Goal: Task Accomplishment & Management: Complete application form

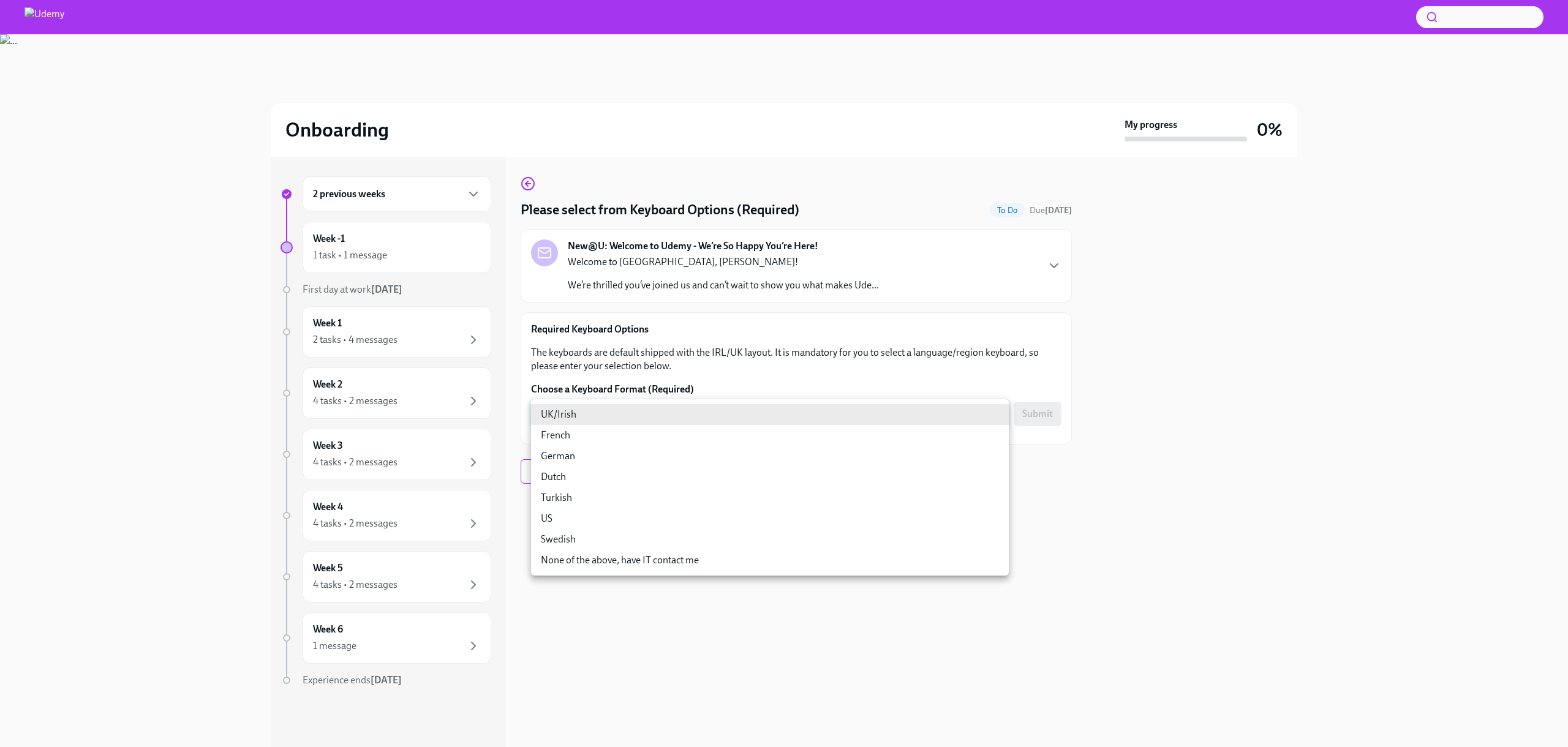
click at [609, 412] on body "Onboarding My progress 0% 2 previous weeks Week -1 1 task • 1 message First day…" at bounding box center [784, 373] width 1568 height 747
click at [606, 345] on div at bounding box center [784, 373] width 1568 height 747
click at [608, 407] on body "Onboarding My progress 0% 2 previous weeks Week -1 1 task • 1 message First day…" at bounding box center [784, 373] width 1568 height 747
click at [563, 418] on li "UK/Irish" at bounding box center [769, 415] width 478 height 21
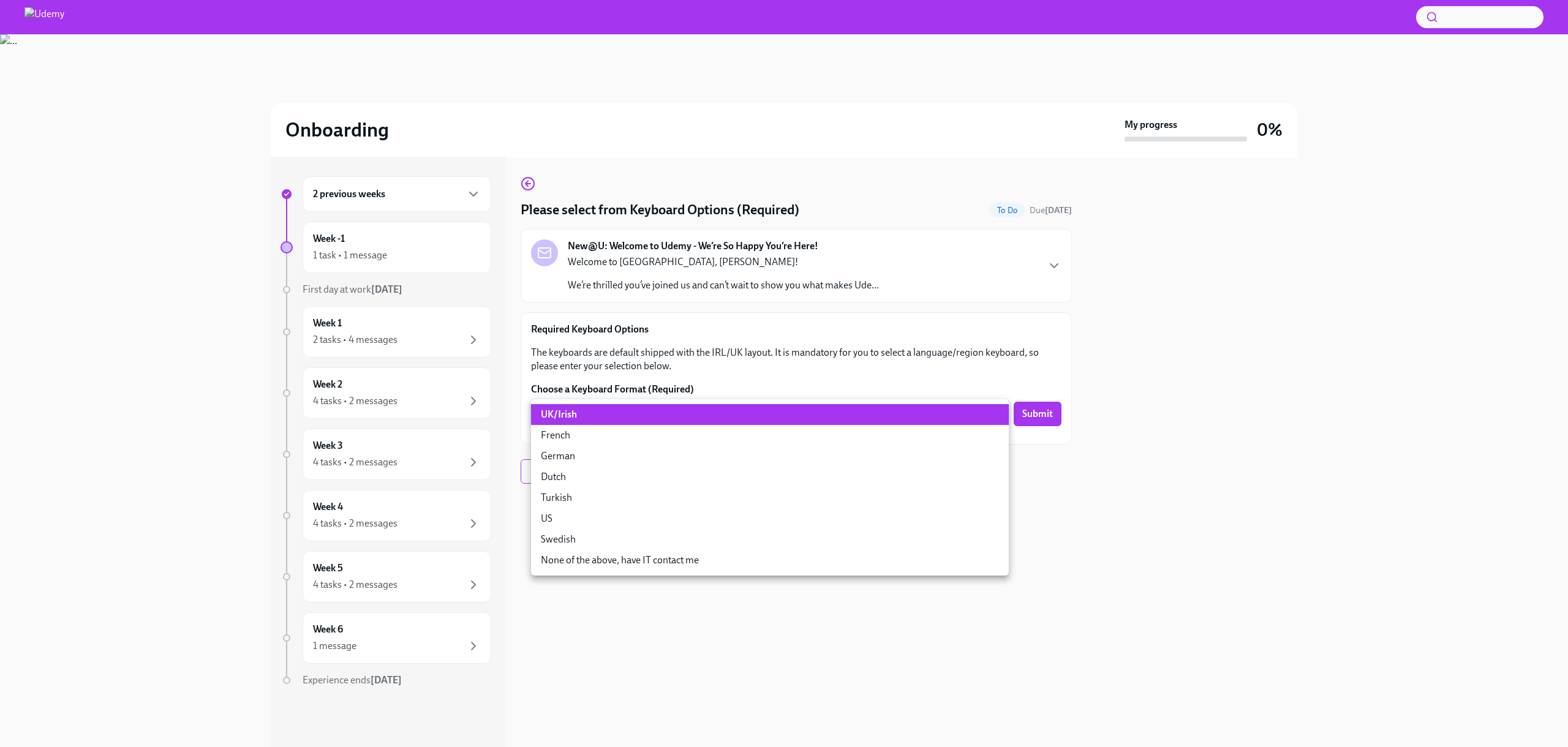
click at [563, 418] on body "Onboarding My progress 0% 2 previous weeks Week -1 1 task • 1 message First day…" at bounding box center [784, 373] width 1568 height 747
click at [569, 500] on li "Turkish" at bounding box center [769, 498] width 478 height 21
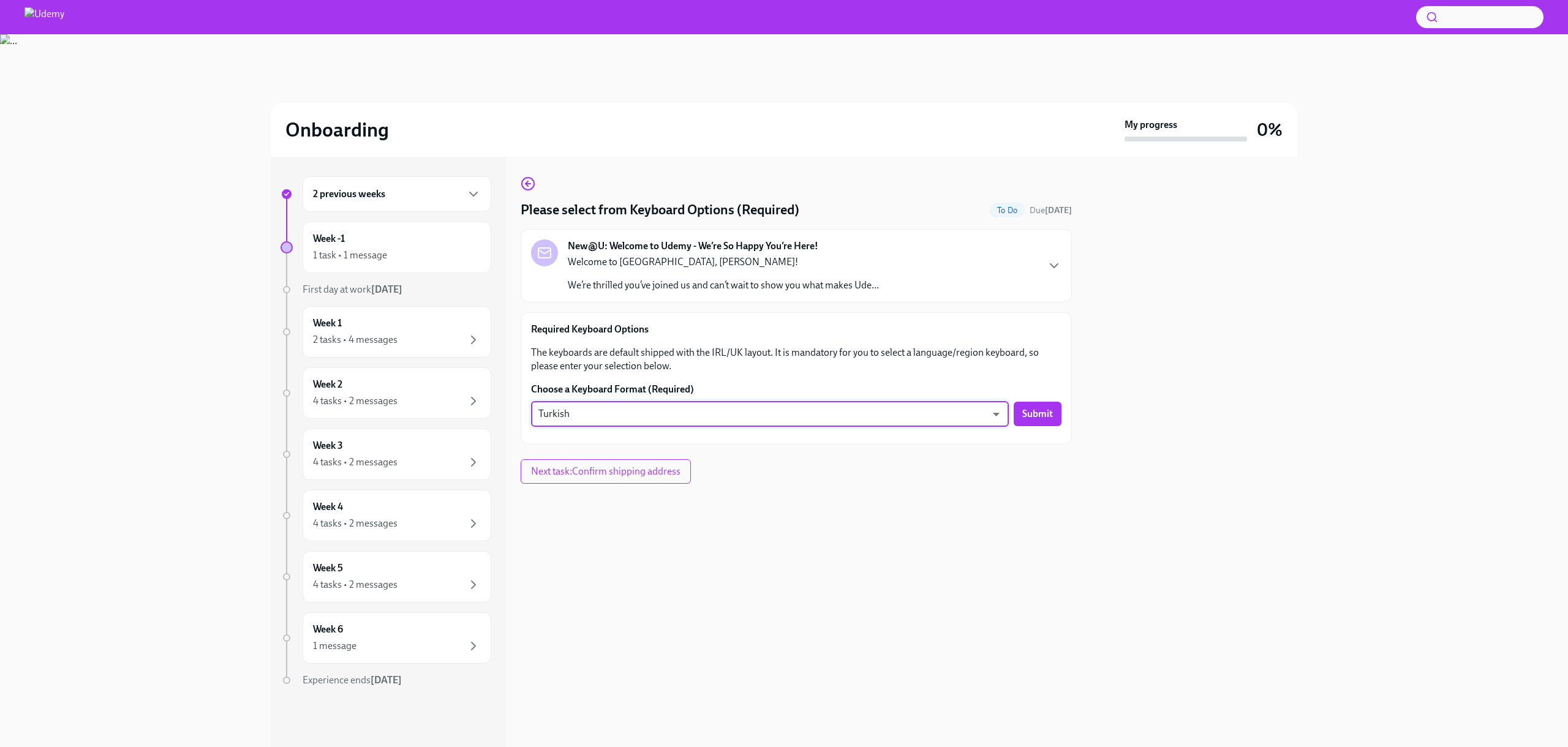
click at [1032, 260] on div "New@U: Welcome to Udemy - We’re So Happy You’re Here! Welcome to [GEOGRAPHIC_DA…" at bounding box center [796, 266] width 531 height 53
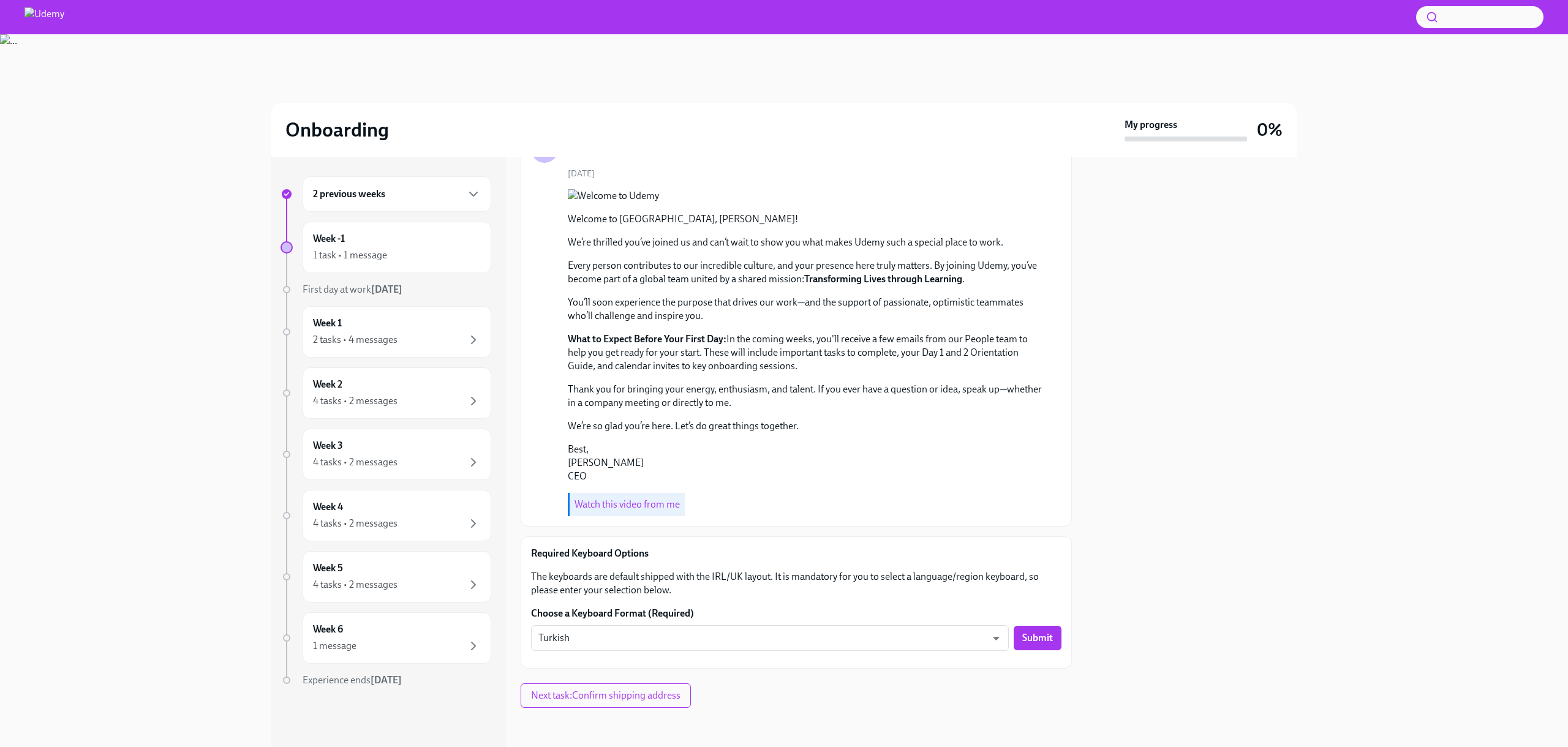
scroll to position [207, 0]
drag, startPoint x: 714, startPoint y: 578, endPoint x: 740, endPoint y: 578, distance: 26.0
click at [740, 578] on p "The keyboards are default shipped with the IRL/UK layout. It is mandatory for y…" at bounding box center [796, 584] width 531 height 27
drag, startPoint x: 712, startPoint y: 577, endPoint x: 769, endPoint y: 575, distance: 57.0
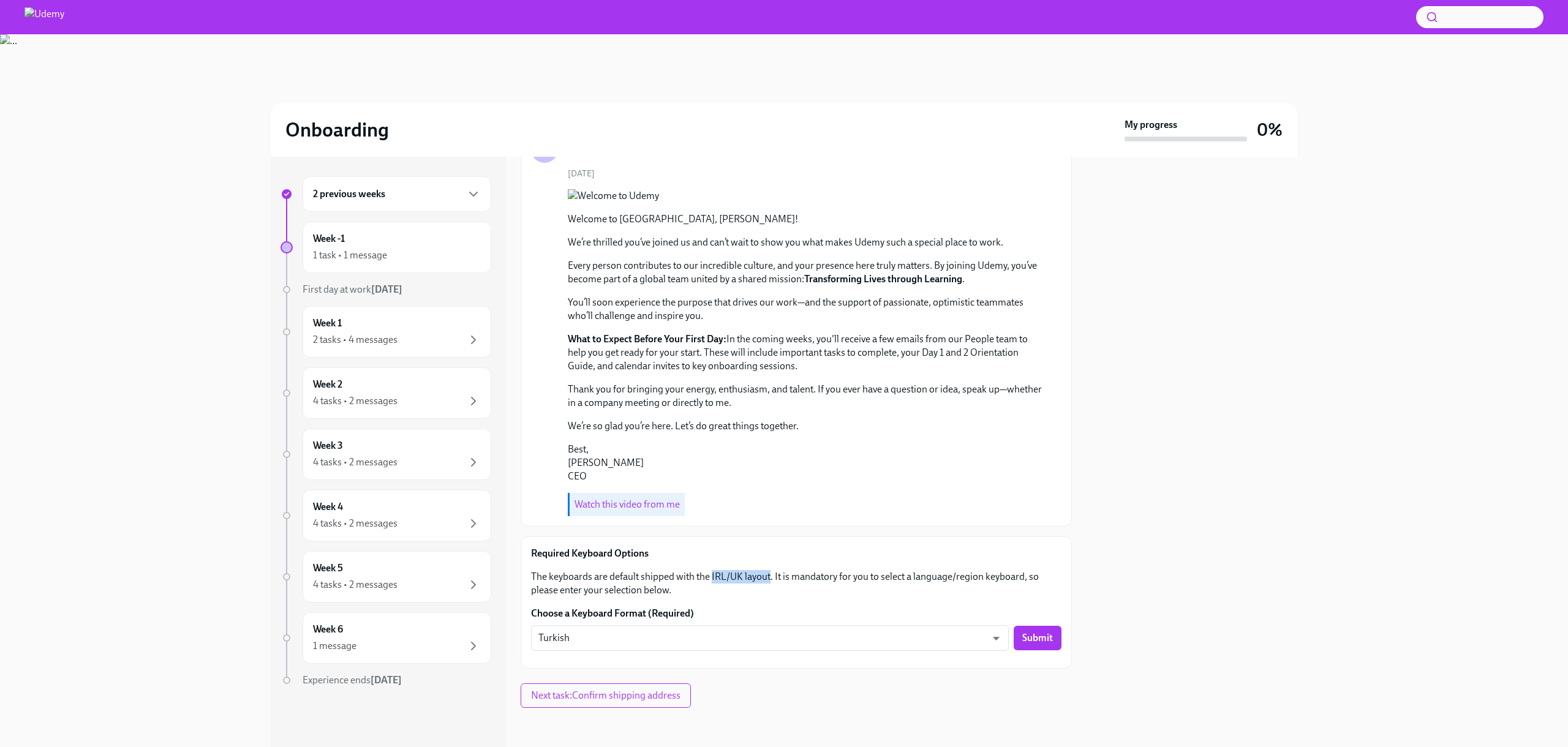
click at [769, 575] on p "The keyboards are default shipped with the IRL/UK layout. It is mandatory for y…" at bounding box center [796, 584] width 531 height 27
copy p "IRL/UK layout"
drag, startPoint x: 722, startPoint y: 601, endPoint x: 696, endPoint y: 617, distance: 30.5
click at [722, 601] on div "Required Keyboard Options The keyboards are default shipped with the IRL/UK lay…" at bounding box center [796, 602] width 531 height 111
click at [667, 634] on body "Onboarding My progress 0% 2 previous weeks Week -1 1 task • 1 message First day…" at bounding box center [784, 373] width 1568 height 747
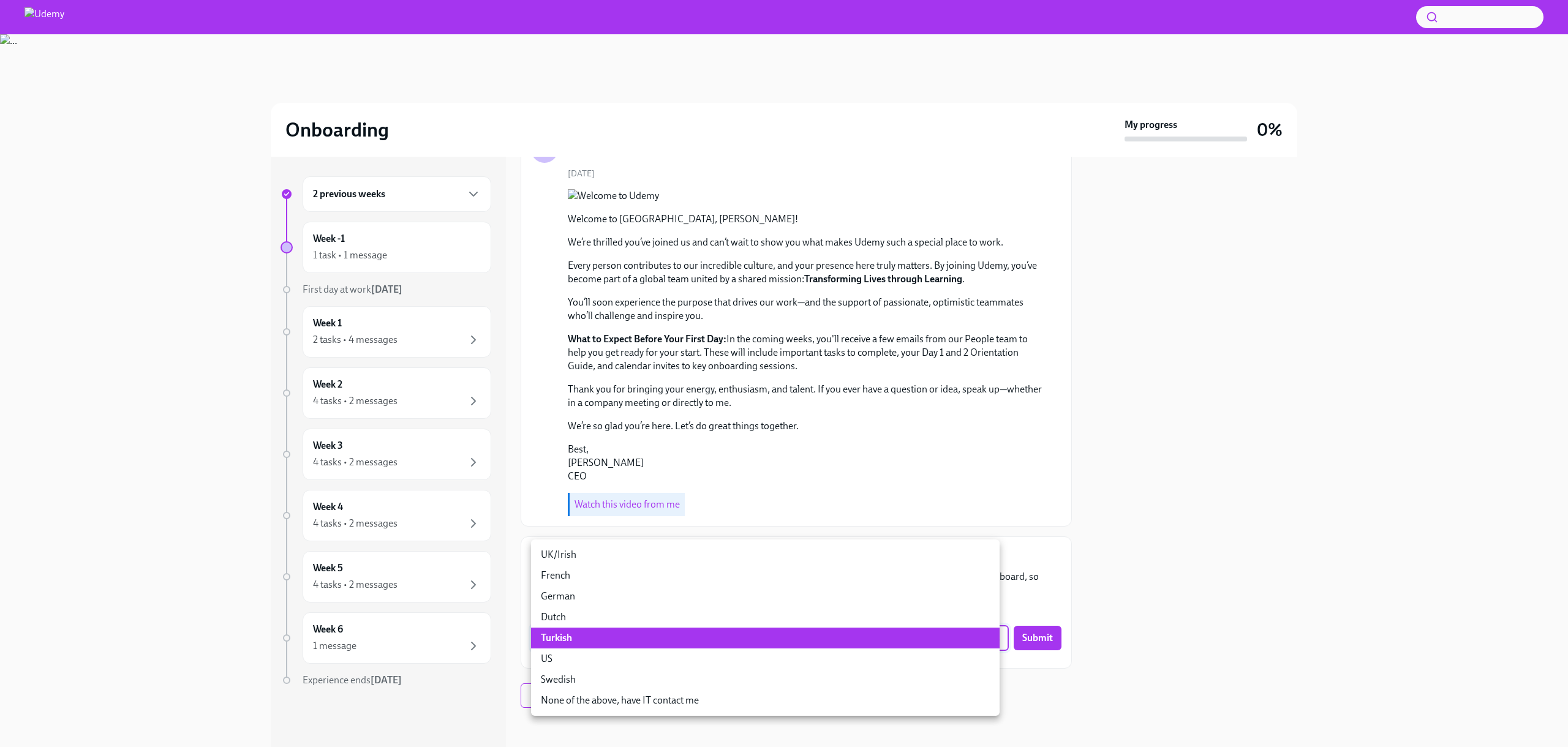
click at [616, 560] on li "UK/Irish" at bounding box center [765, 555] width 469 height 21
type input "Yz6ycg1sA"
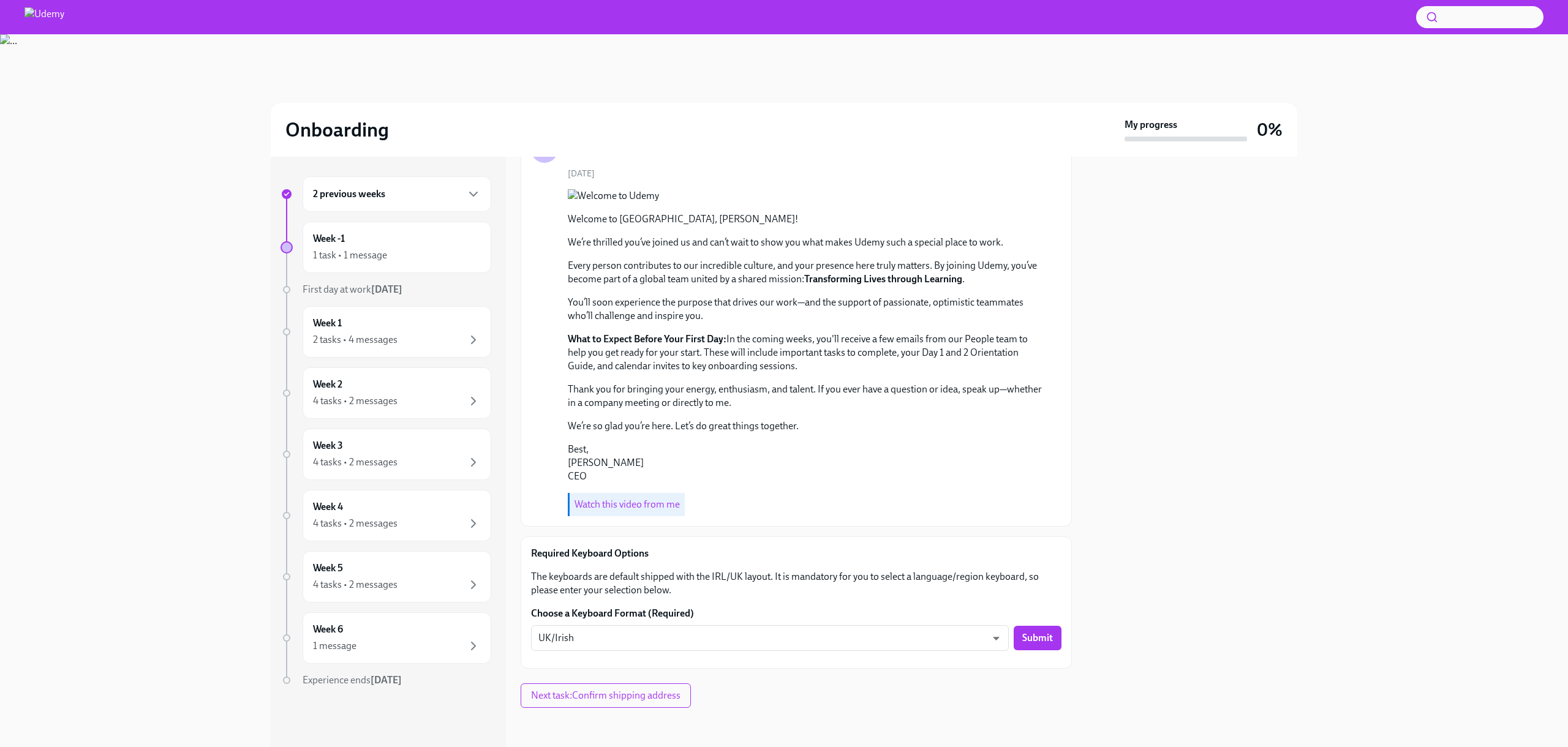
click at [733, 599] on div "Required Keyboard Options The keyboards are default shipped with the IRL/UK lay…" at bounding box center [796, 602] width 531 height 111
click at [1013, 636] on button "Submit" at bounding box center [1037, 638] width 48 height 25
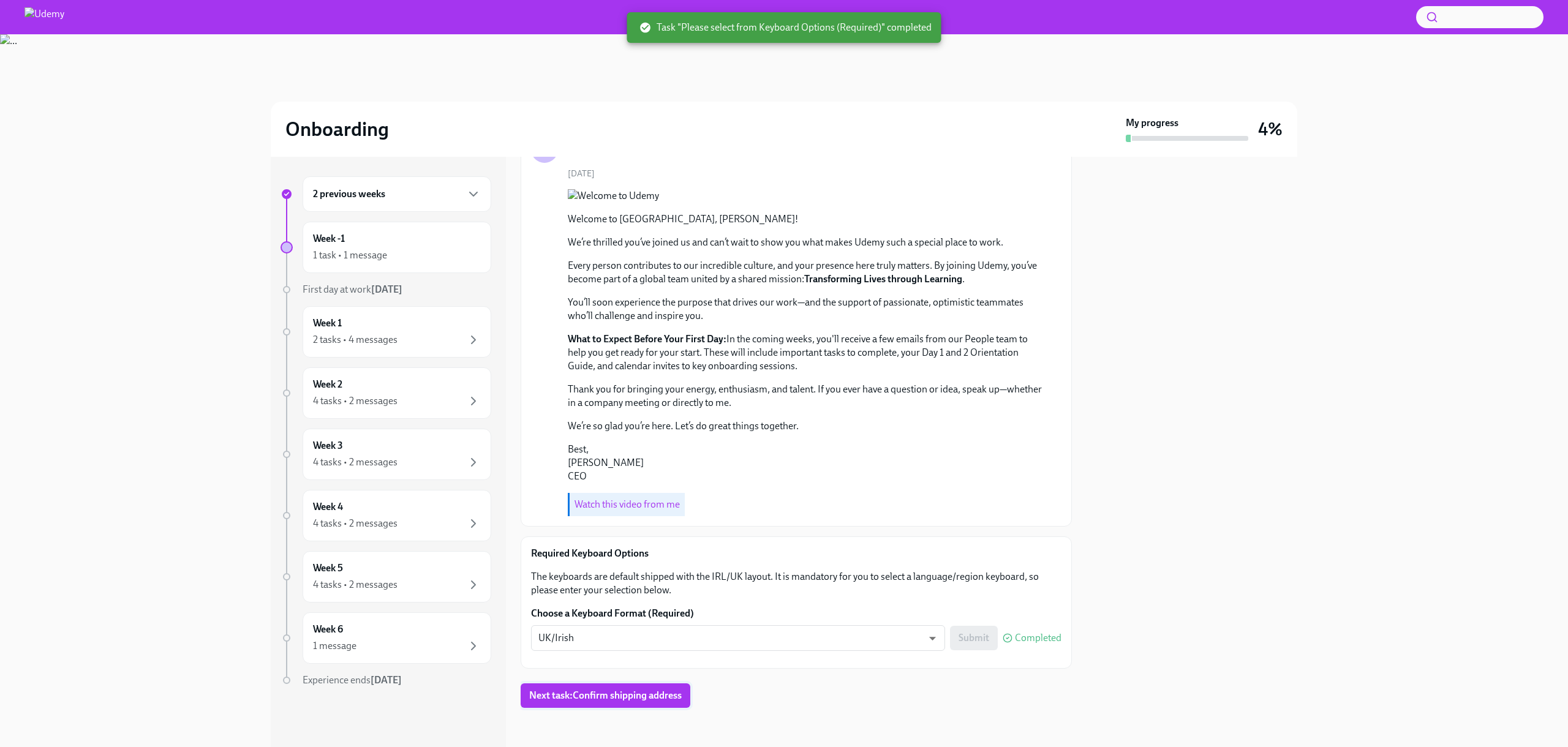
click at [663, 690] on span "Next task : Confirm shipping address" at bounding box center [605, 696] width 152 height 12
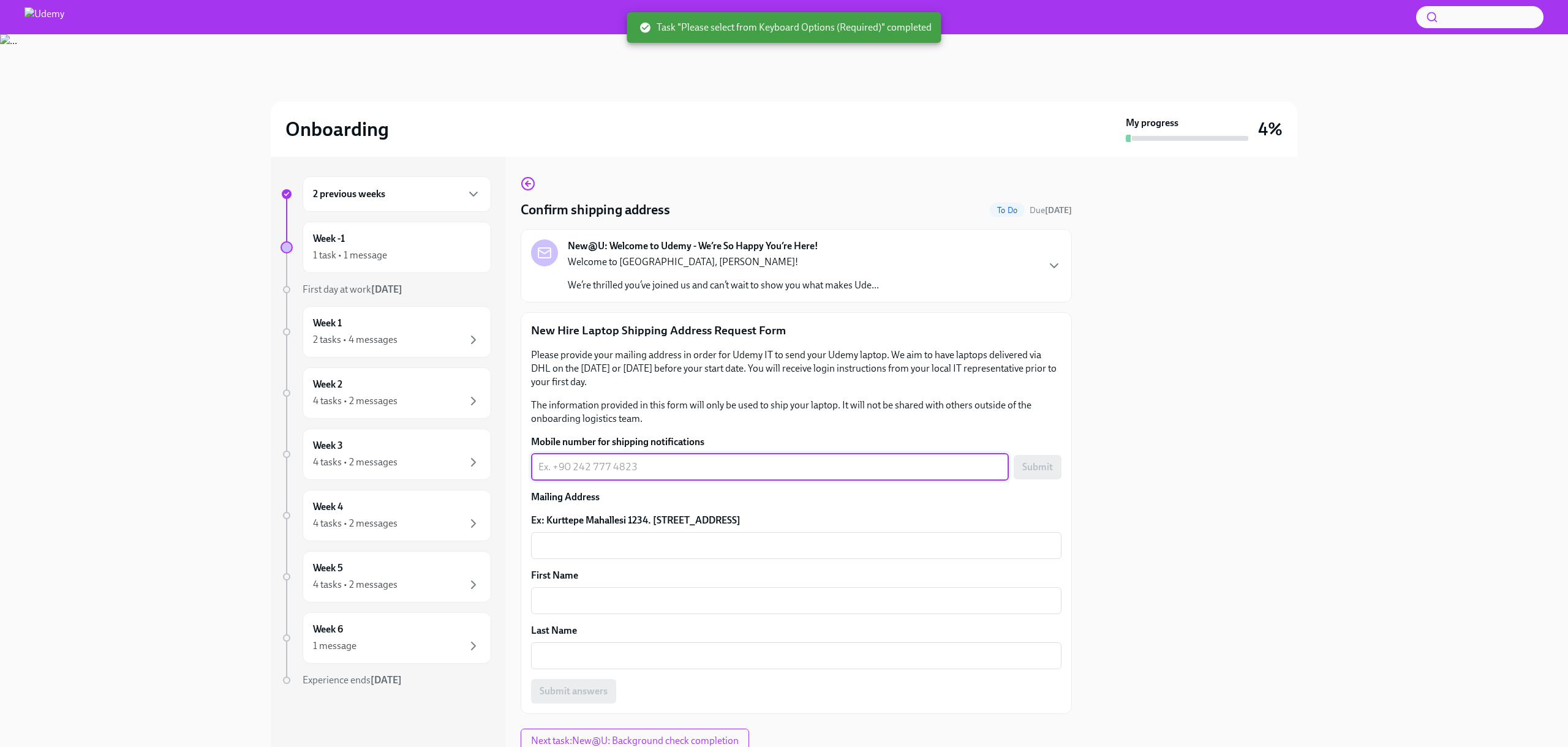
click at [593, 473] on textarea "Mobile number for shipping notifications" at bounding box center [769, 467] width 463 height 15
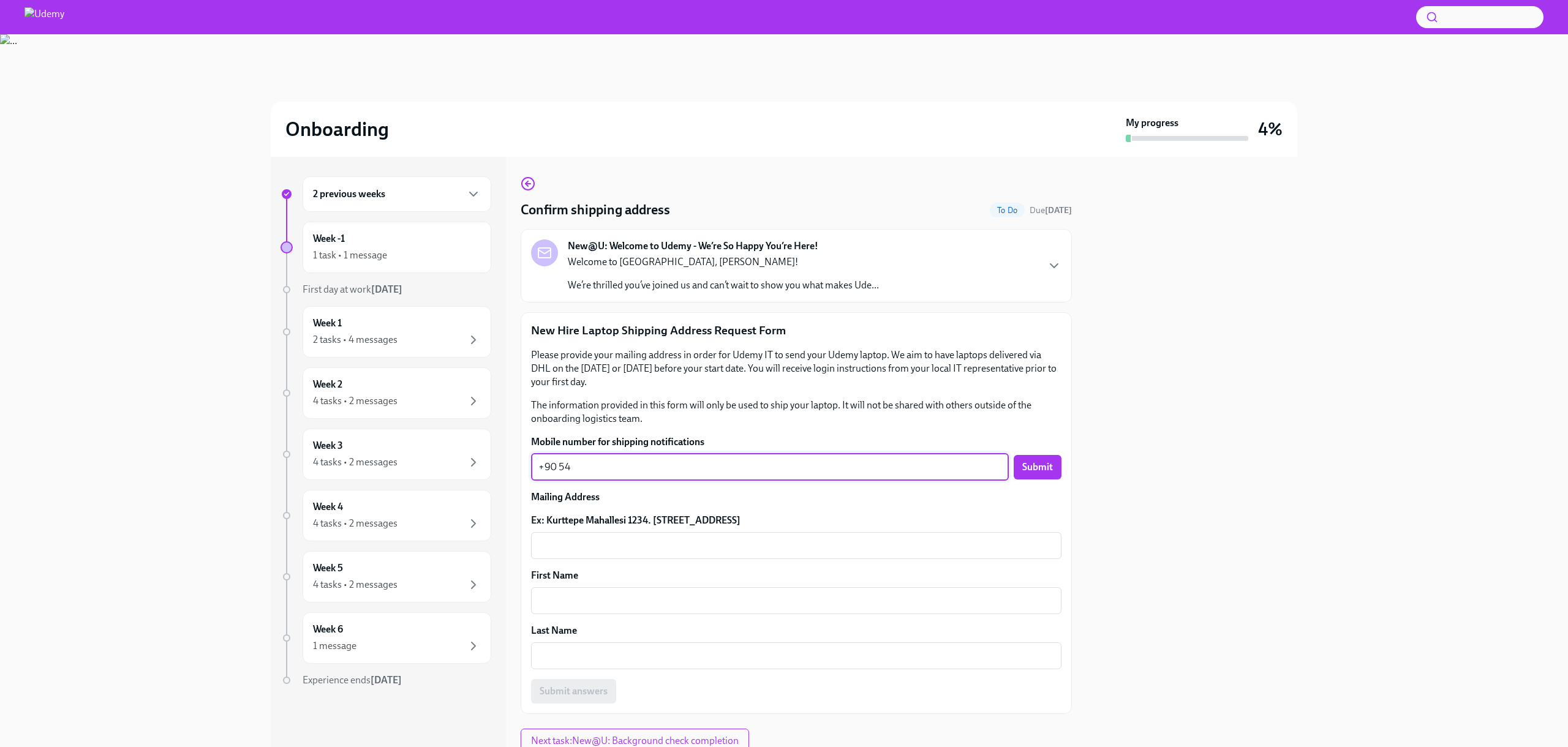
type textarea "+90 5"
type textarea "[PHONE_NUMBER]"
paste textarea "[PHONE_NUMBER]"
type textarea "[PHONE_NUMBER]"
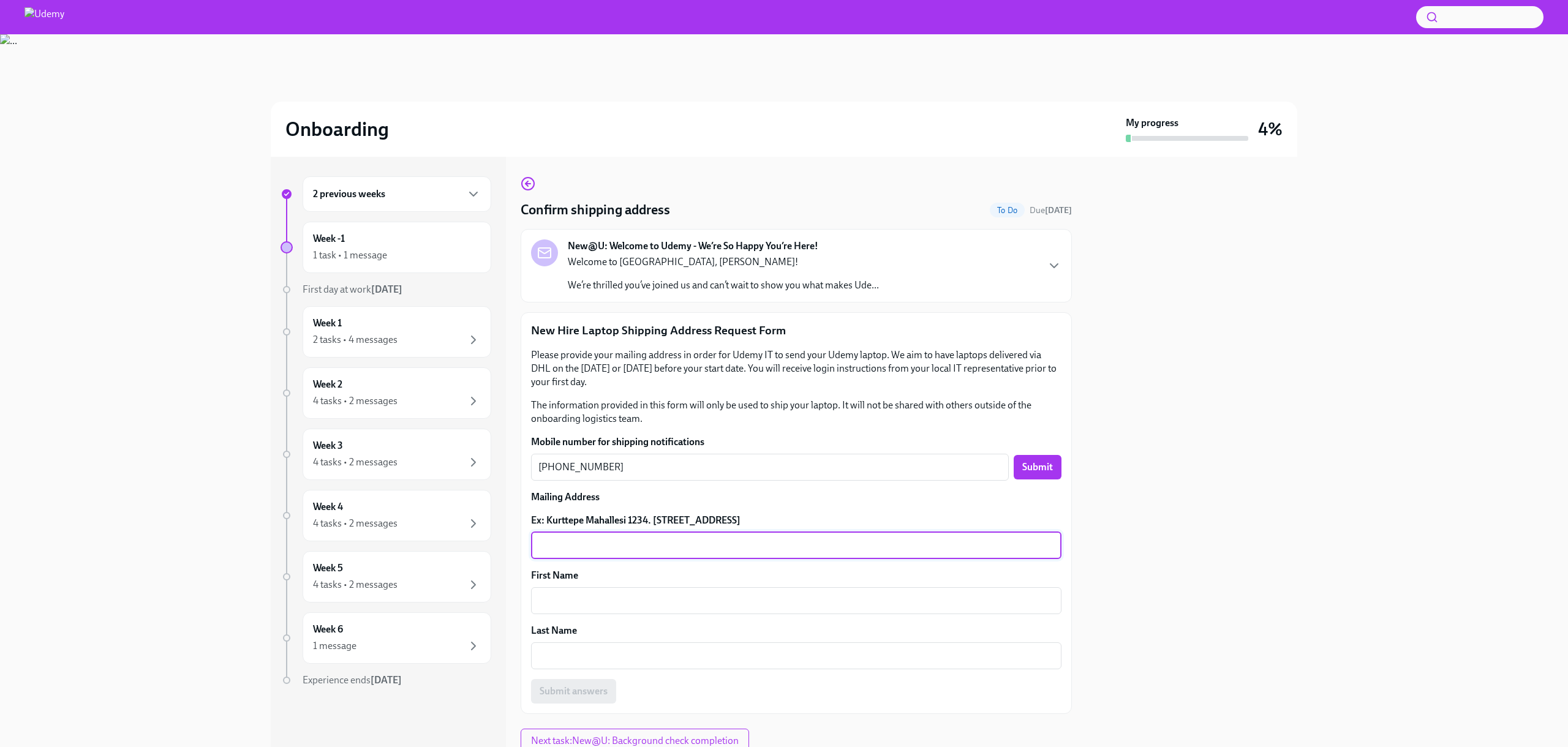
click at [674, 543] on textarea "Ex: Kurttepe Mahallesi 1234. [STREET_ADDRESS]" at bounding box center [796, 546] width 516 height 15
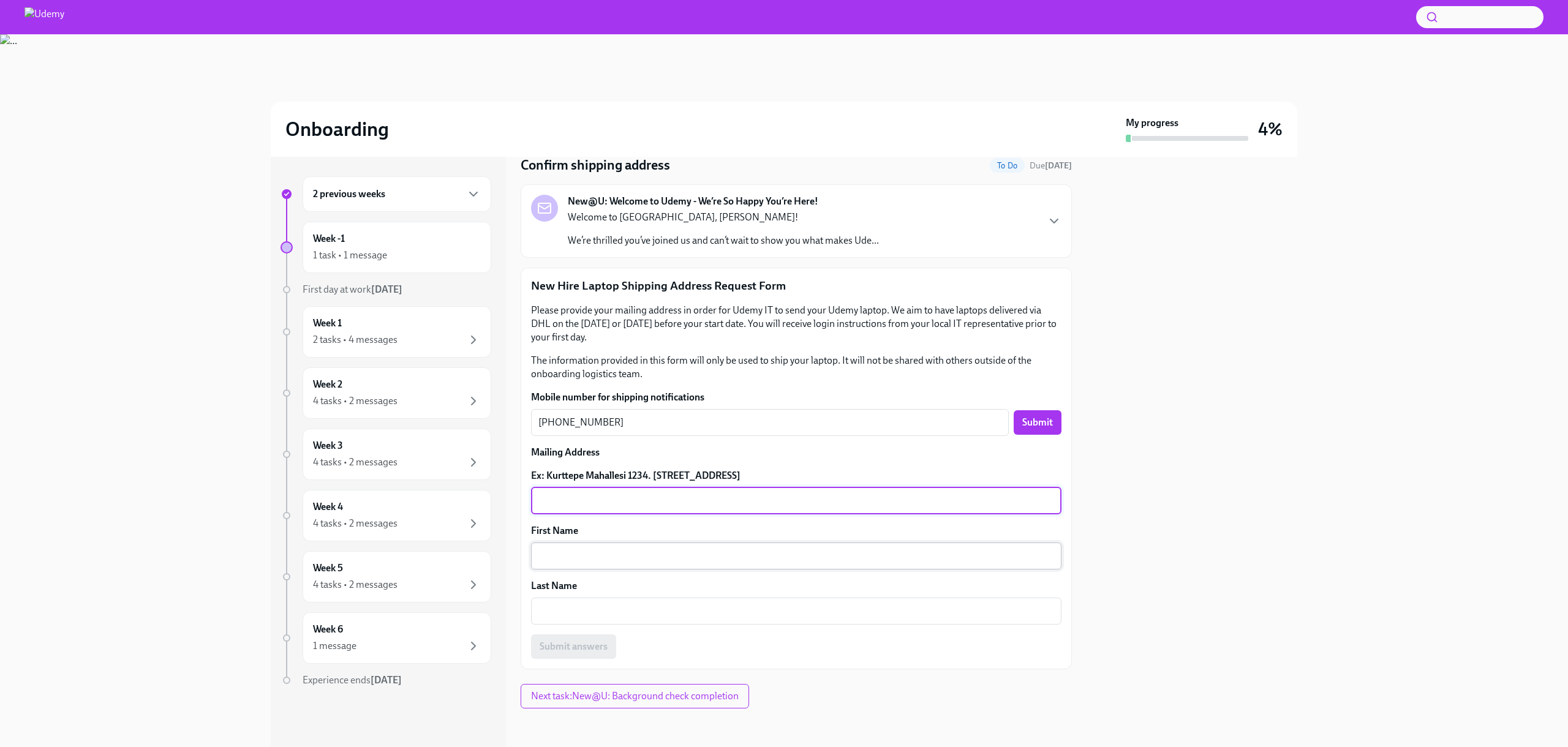
scroll to position [46, 0]
click at [674, 542] on div "x ​" at bounding box center [796, 555] width 531 height 27
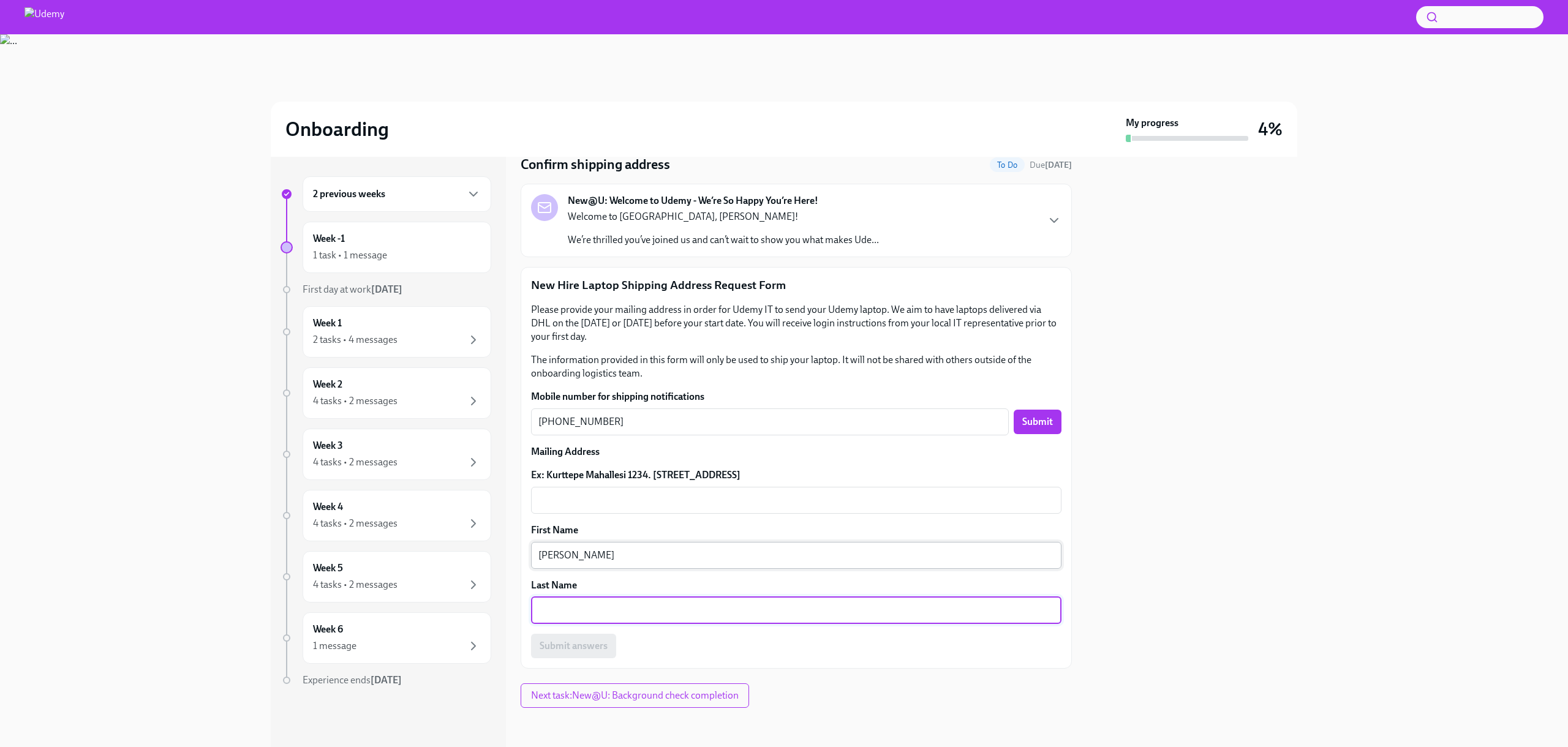
click at [646, 554] on textarea "[PERSON_NAME]" at bounding box center [796, 555] width 516 height 15
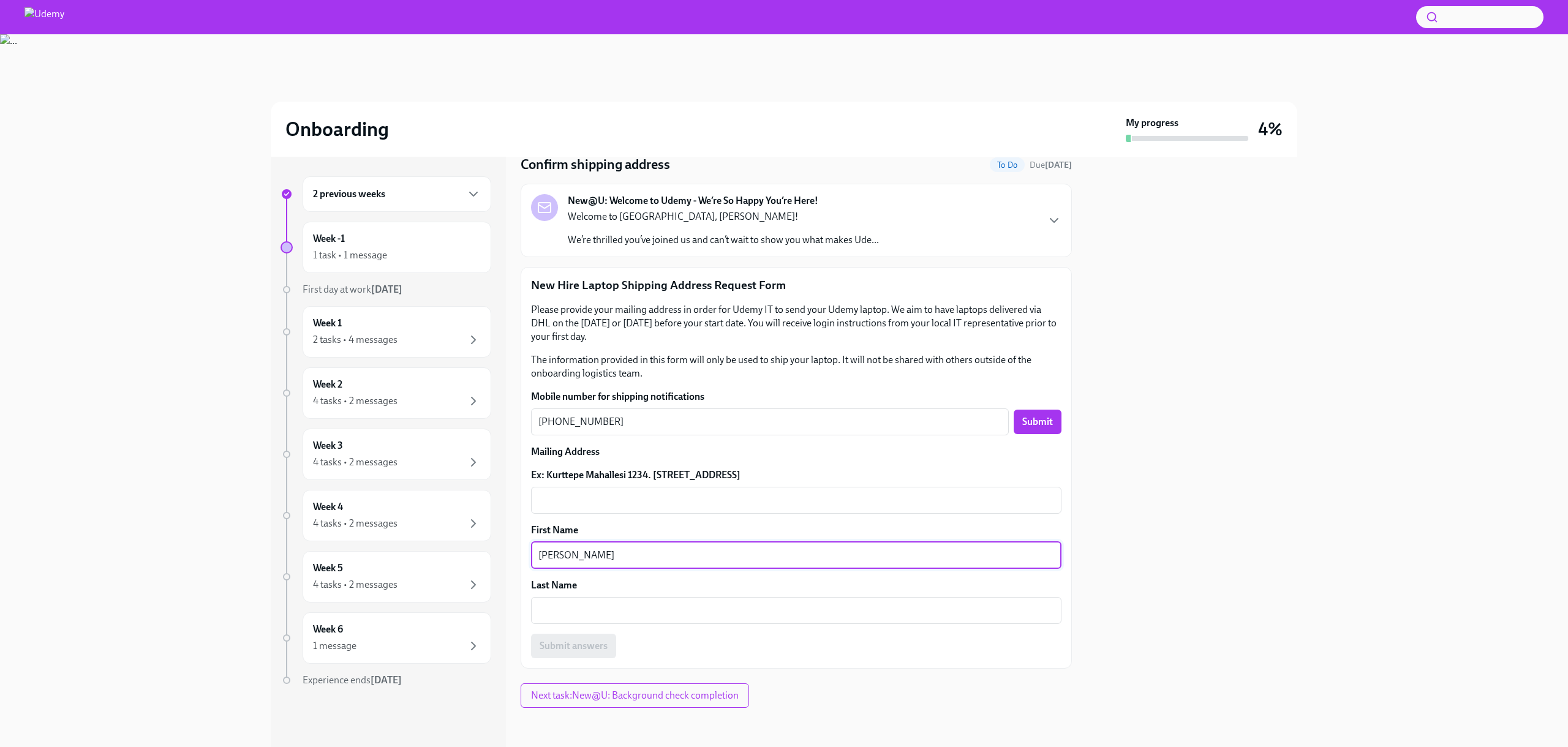
click at [646, 554] on textarea "[PERSON_NAME]" at bounding box center [796, 555] width 516 height 15
type textarea "[PERSON_NAME]"
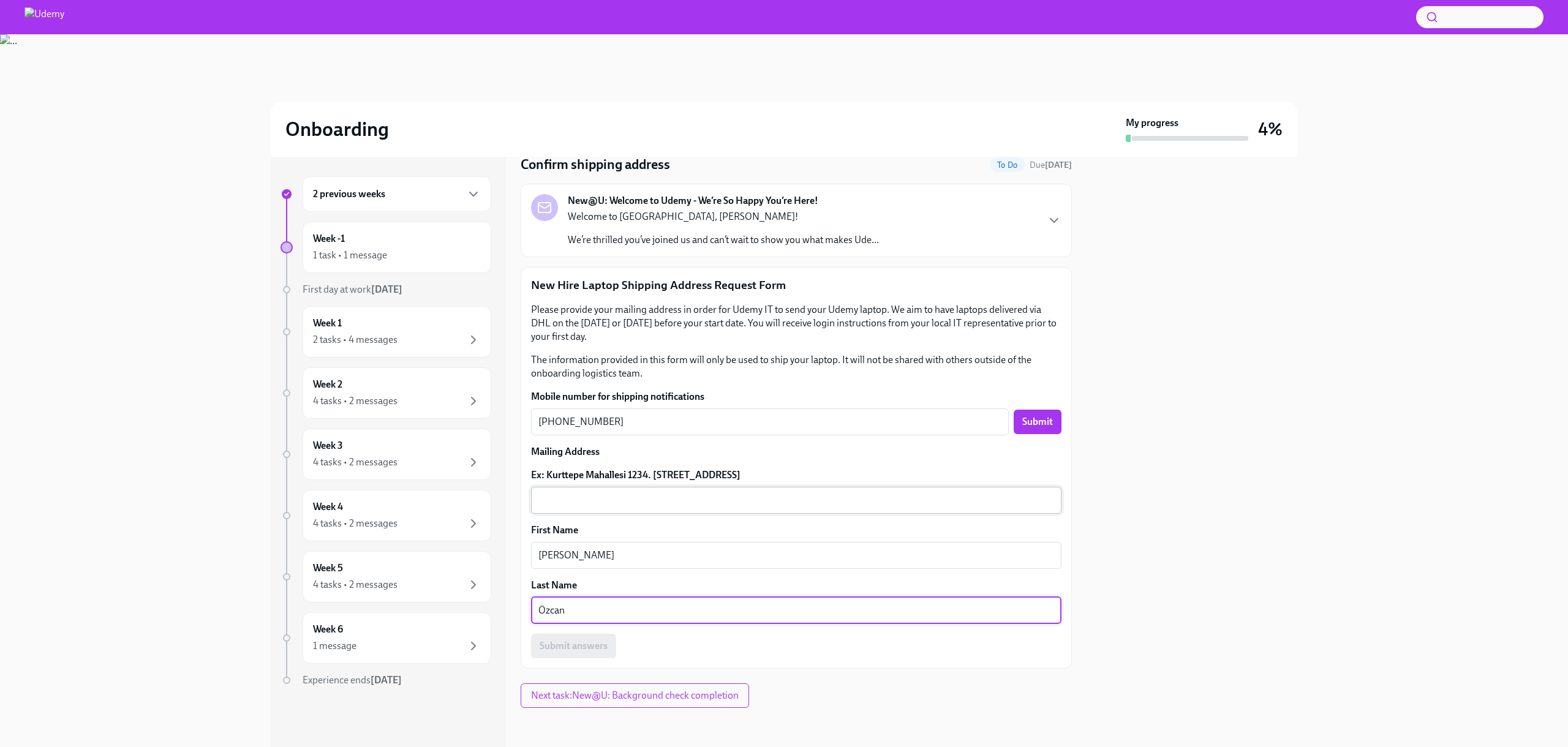
type textarea "Özcan"
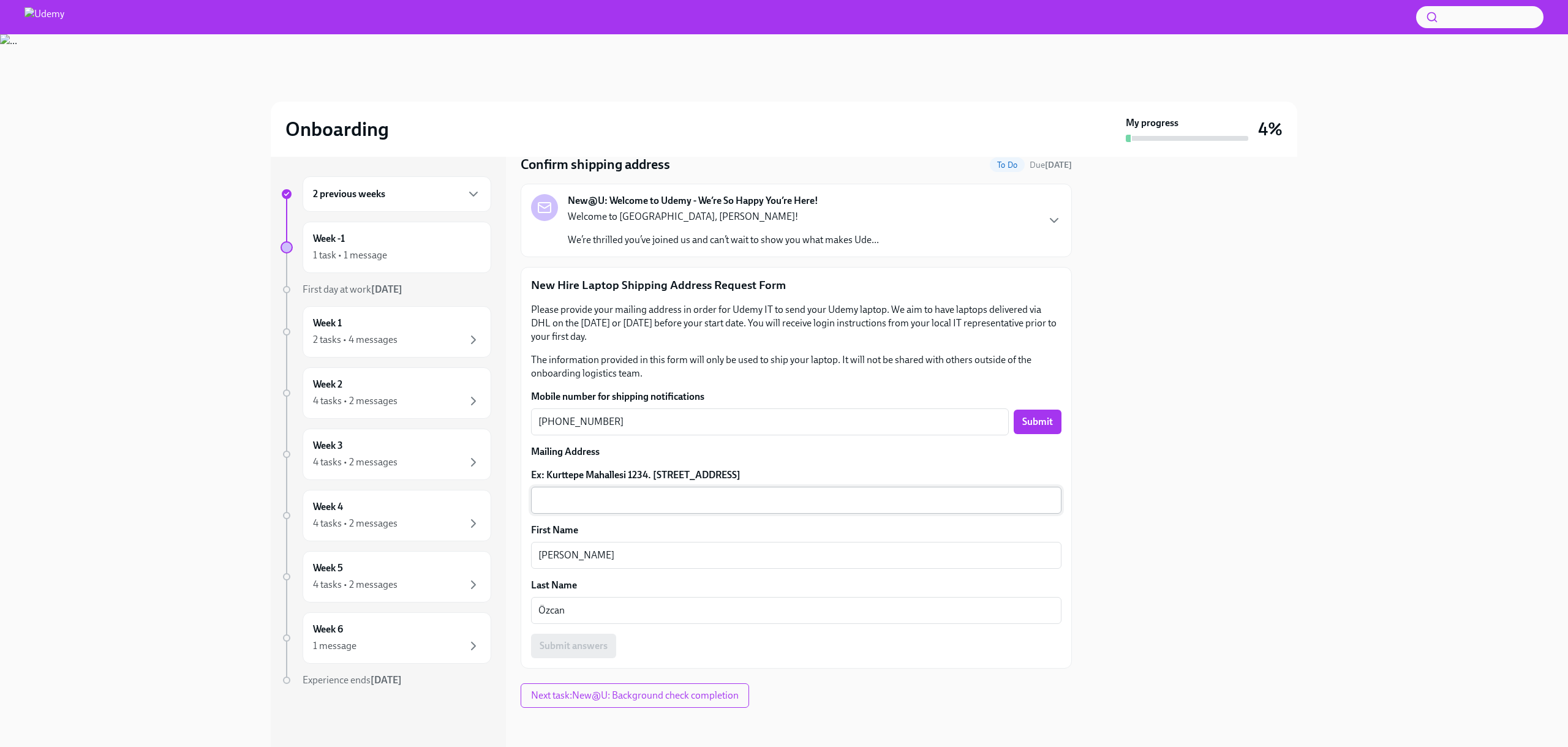
click at [649, 507] on div "x ​" at bounding box center [796, 500] width 531 height 27
click at [633, 465] on div "New Hire Laptop Shipping Address Request Form Please provide your mailing addre…" at bounding box center [796, 468] width 531 height 381
click at [622, 475] on label "Ex: Kurttepe Mahallesi 1234. [STREET_ADDRESS]" at bounding box center [796, 475] width 531 height 13
click at [622, 493] on textarea "Ex: Kurttepe Mahallesi 1234. [STREET_ADDRESS]" at bounding box center [796, 501] width 516 height 15
click at [622, 475] on label "Ex: Kurttepe Mahallesi 1234. [STREET_ADDRESS]" at bounding box center [796, 475] width 531 height 13
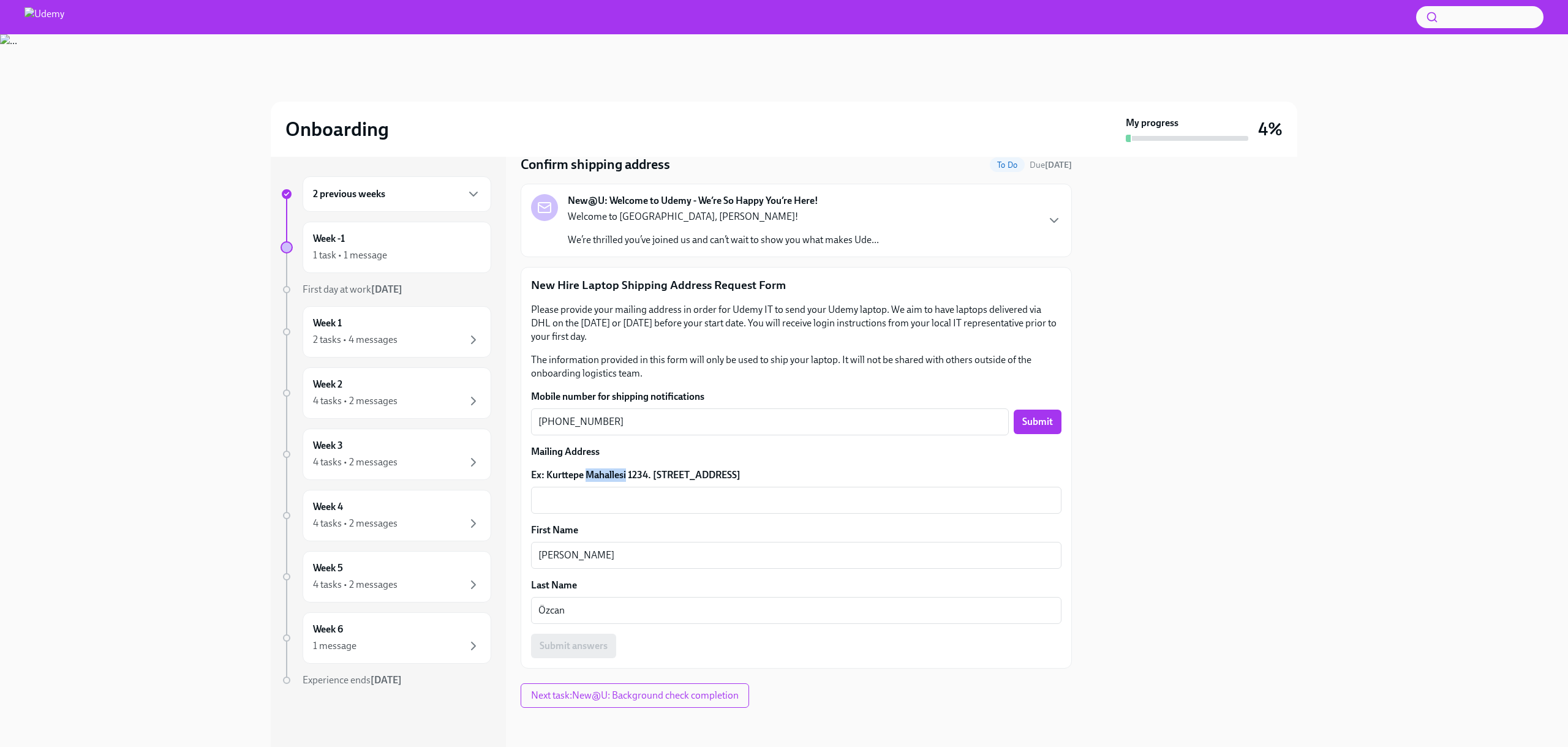
click at [622, 493] on textarea "Ex: Kurttepe Mahallesi 1234. [STREET_ADDRESS]" at bounding box center [796, 501] width 516 height 15
click at [622, 475] on label "Ex: Kurttepe Mahallesi 1234. [STREET_ADDRESS]" at bounding box center [796, 475] width 531 height 13
click at [622, 493] on textarea "Ex: Kurttepe Mahallesi 1234. [STREET_ADDRESS]" at bounding box center [796, 501] width 516 height 15
click at [622, 475] on label "Ex: Kurttepe Mahallesi 1234. [STREET_ADDRESS]" at bounding box center [796, 475] width 531 height 13
click at [622, 493] on textarea "Ex: Kurttepe Mahallesi 1234. [STREET_ADDRESS]" at bounding box center [796, 501] width 516 height 15
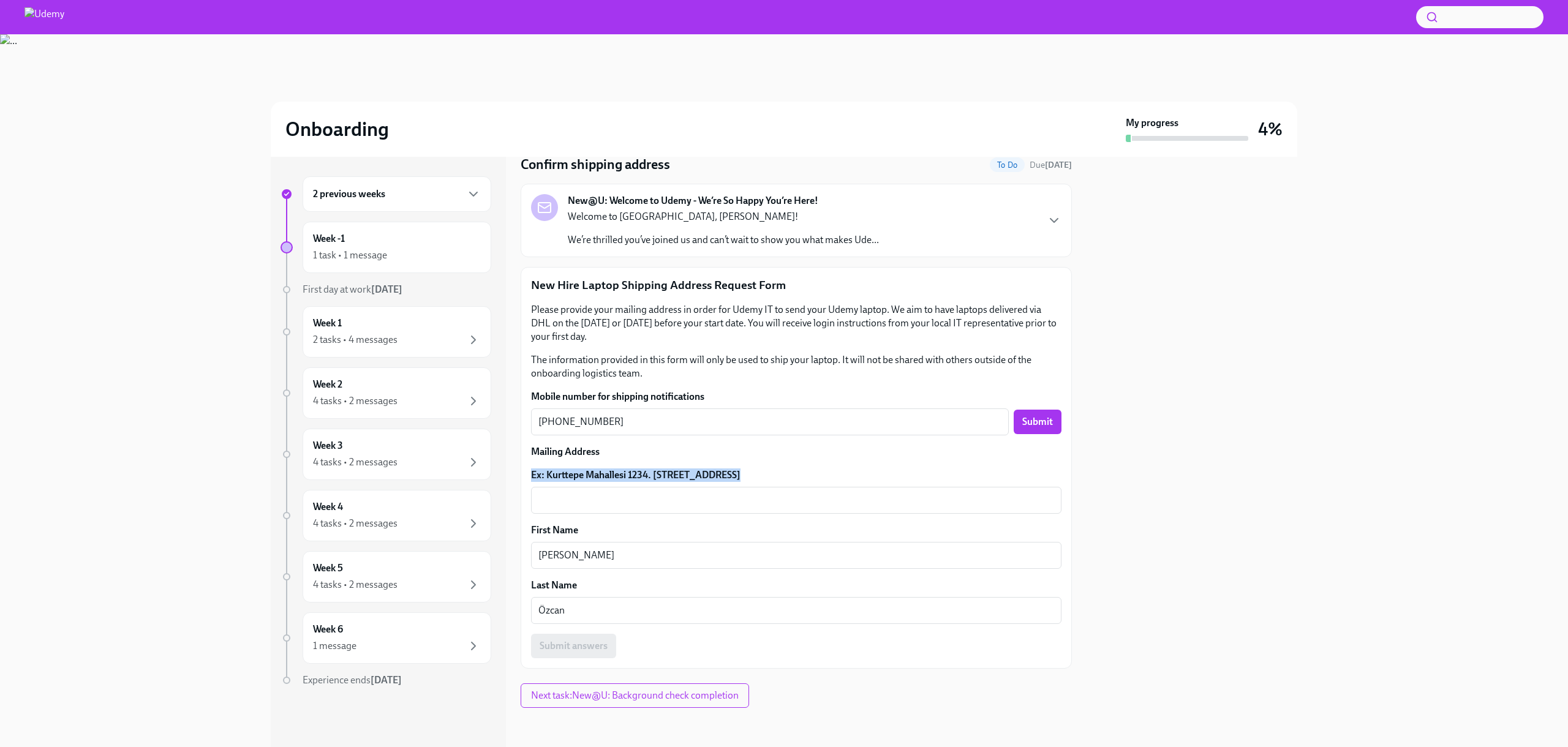
click at [683, 475] on label "Ex: Kurttepe Mahallesi 1234. [STREET_ADDRESS]" at bounding box center [796, 475] width 531 height 13
click at [683, 493] on textarea "Ex: Kurttepe Mahallesi 1234. [STREET_ADDRESS]" at bounding box center [796, 501] width 516 height 15
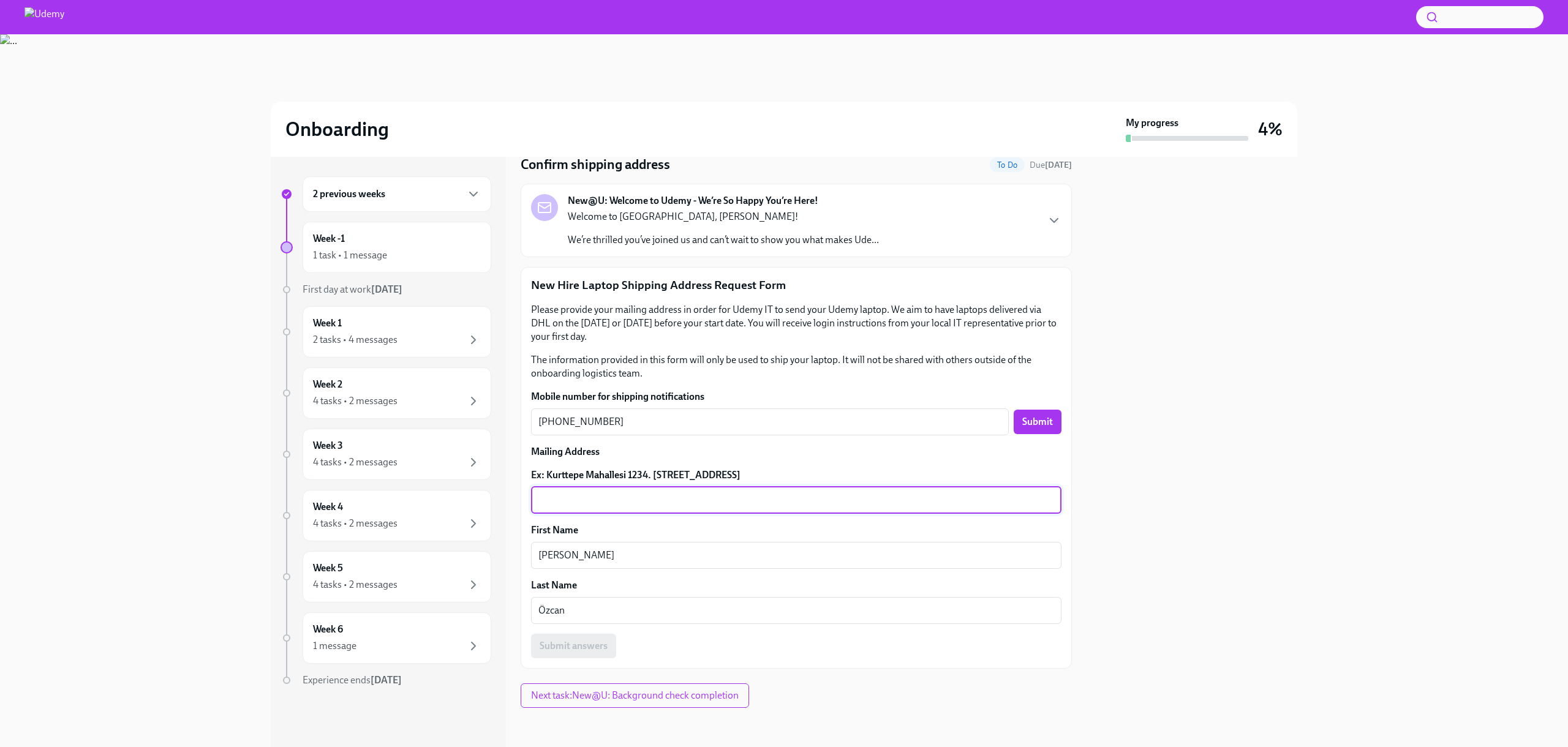
paste textarea "[PERSON_NAME][GEOGRAPHIC_DATA], [STREET_ADDRESS]. Yurt 06800 Çankaya [GEOGRAPHI…"
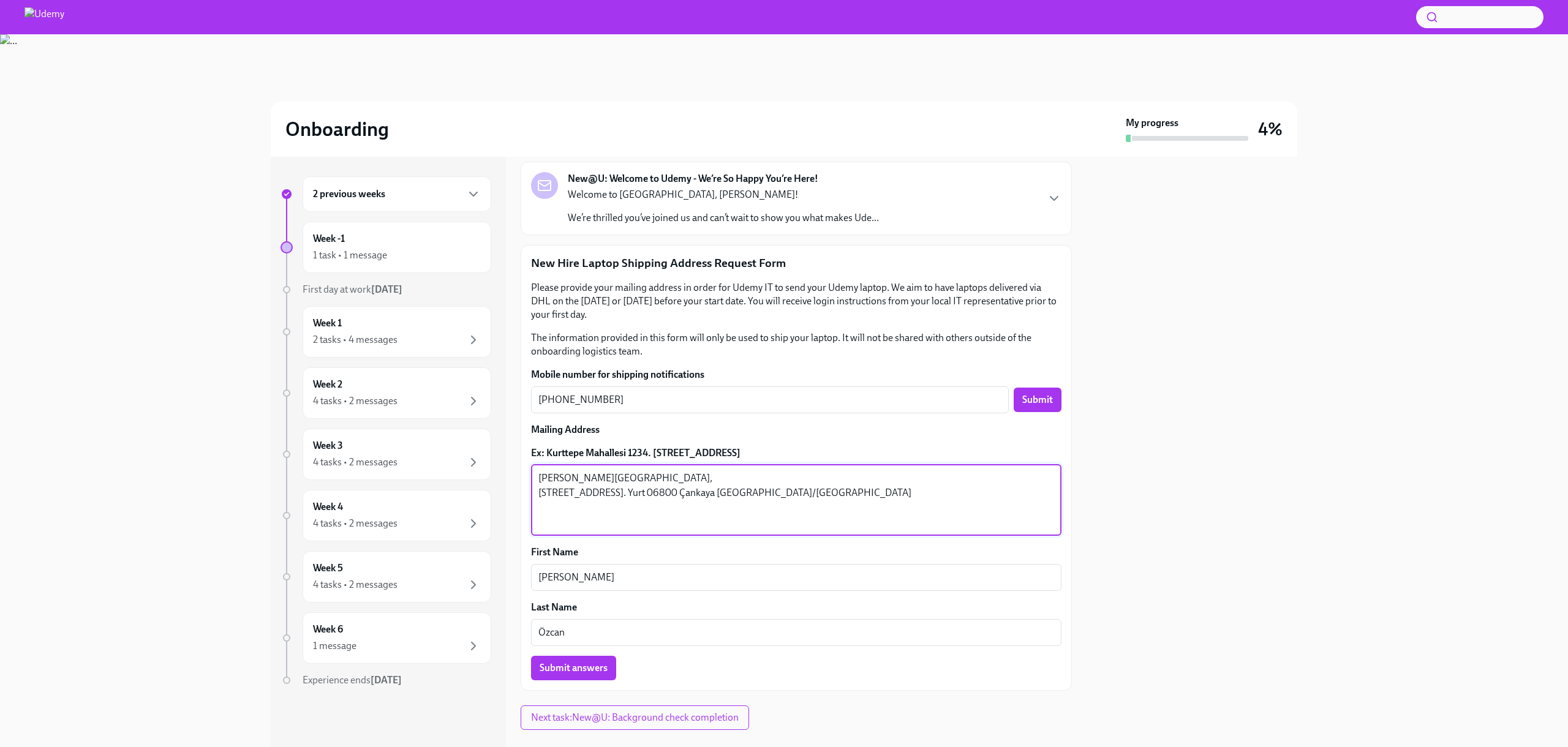
scroll to position [90, 0]
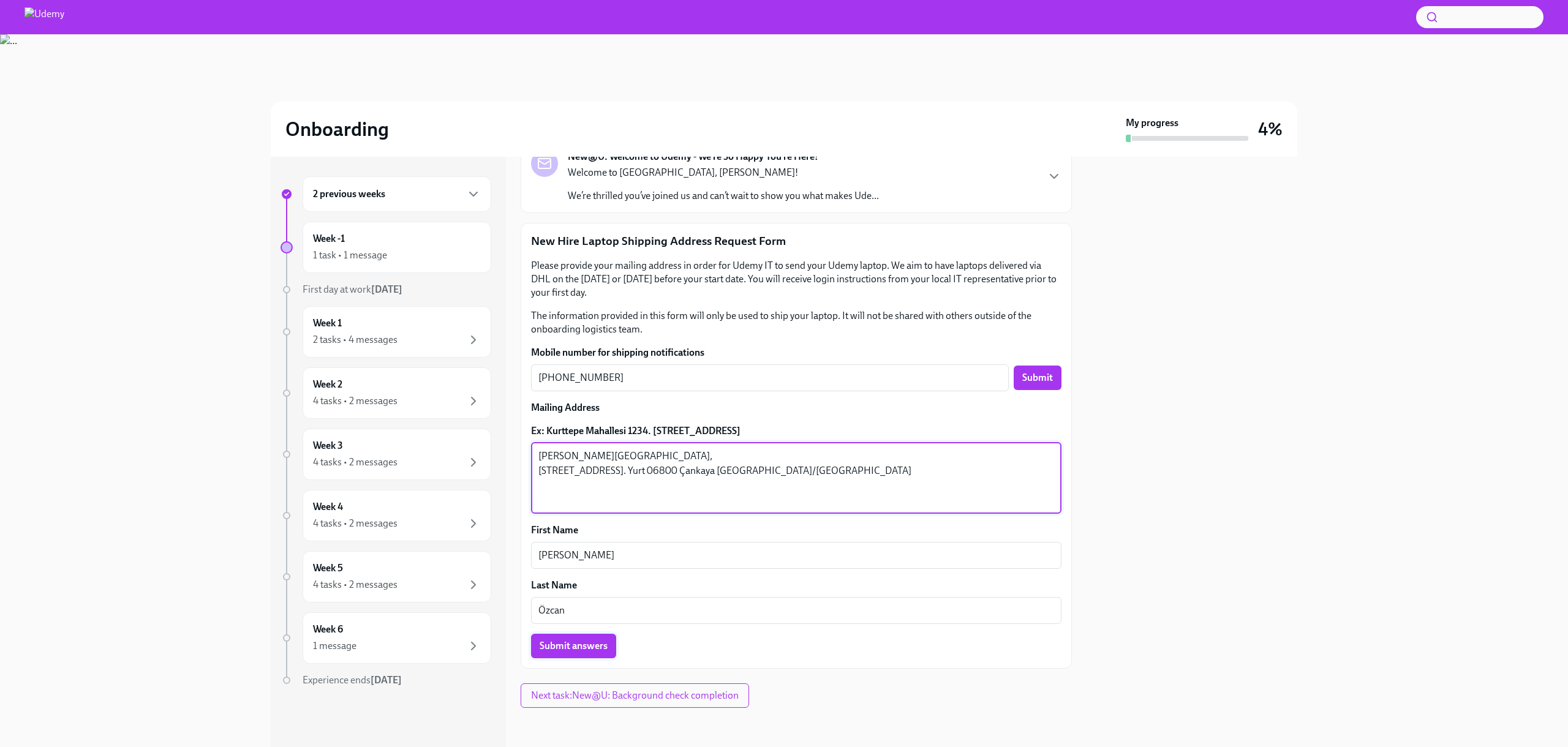
type textarea "[PERSON_NAME][GEOGRAPHIC_DATA], [STREET_ADDRESS]. Yurt 06800 Çankaya [GEOGRAPHI…"
click at [593, 653] on button "Submit answers" at bounding box center [573, 646] width 85 height 25
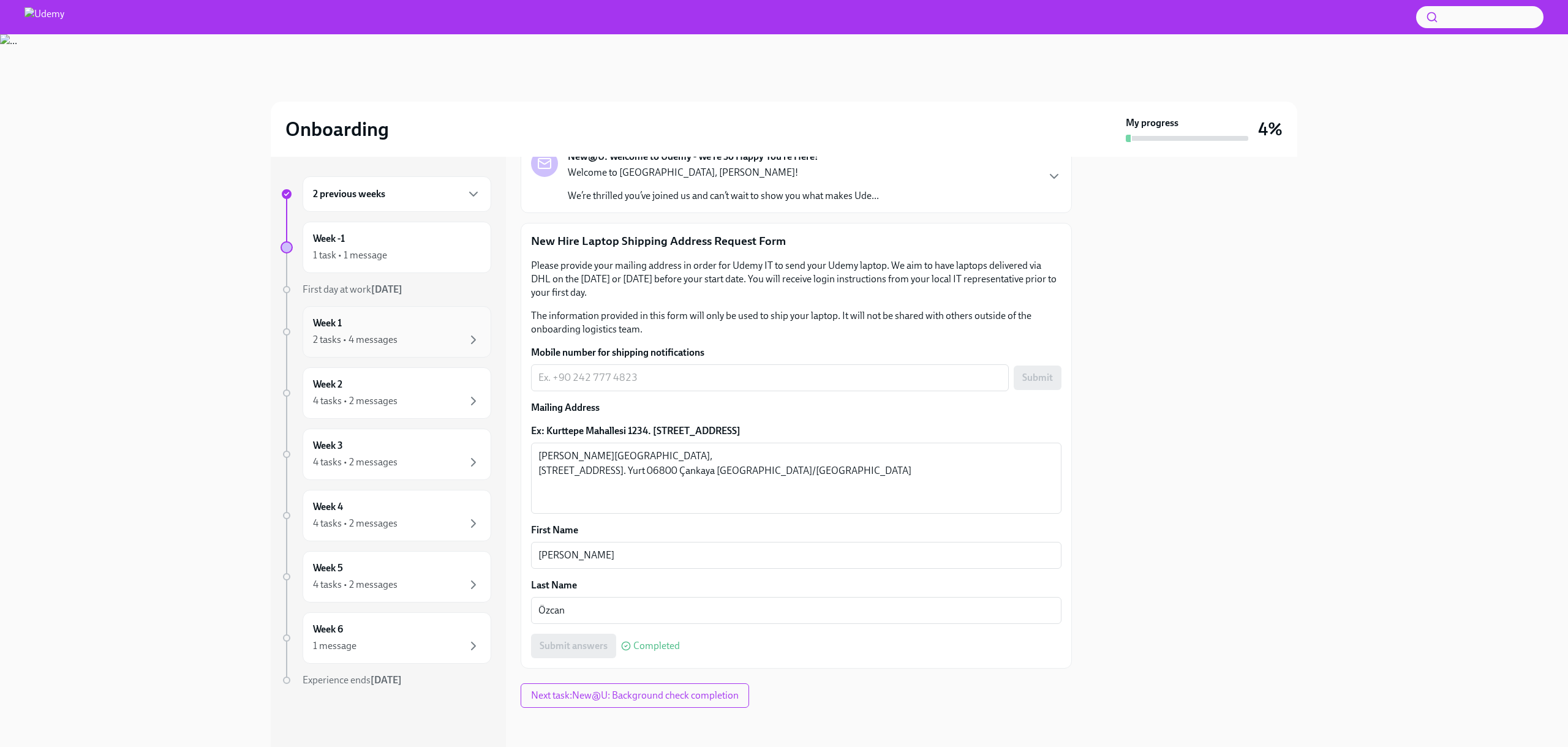
click at [380, 346] on div "2 tasks • 4 messages" at bounding box center [396, 340] width 168 height 15
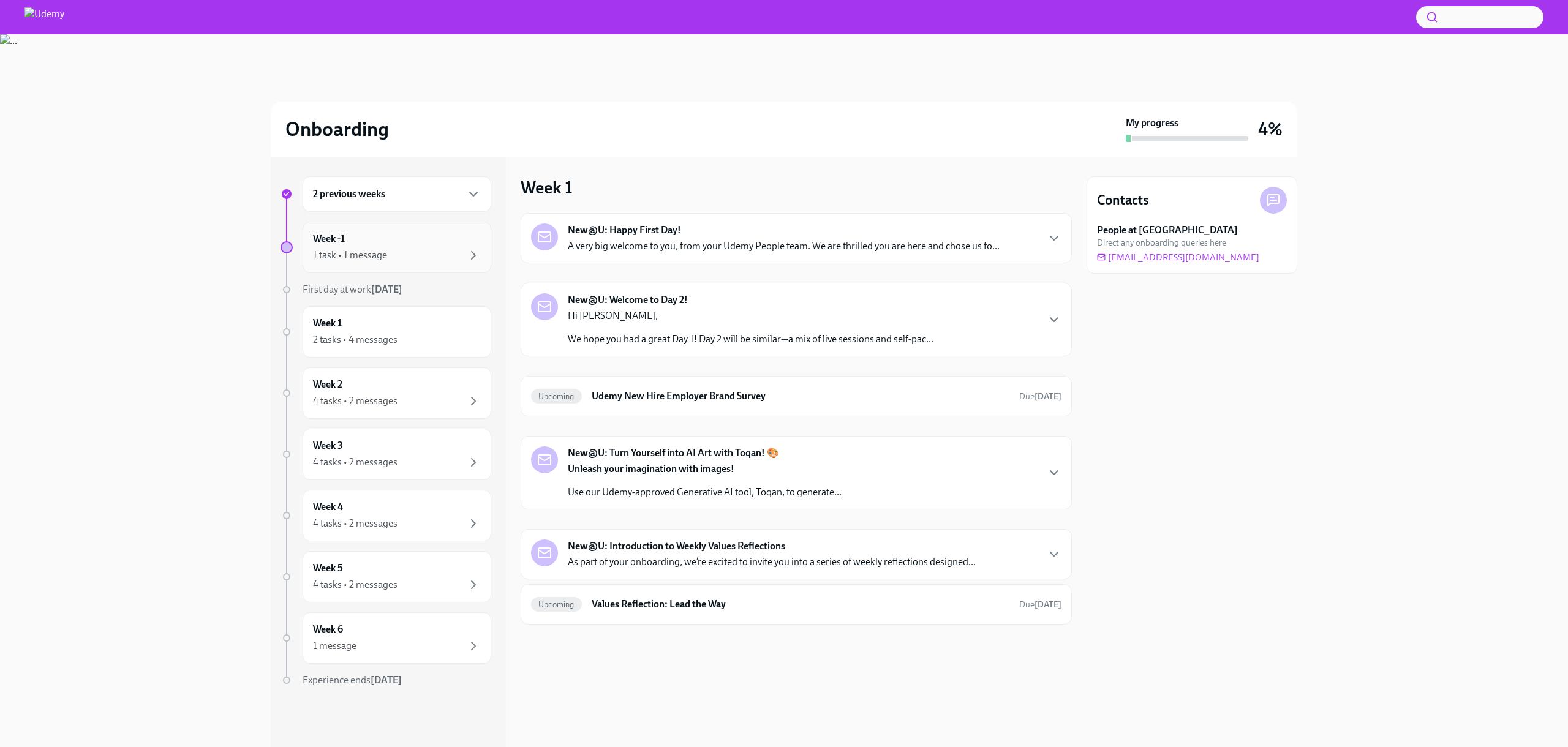
click at [396, 254] on div "1 task • 1 message" at bounding box center [396, 255] width 168 height 15
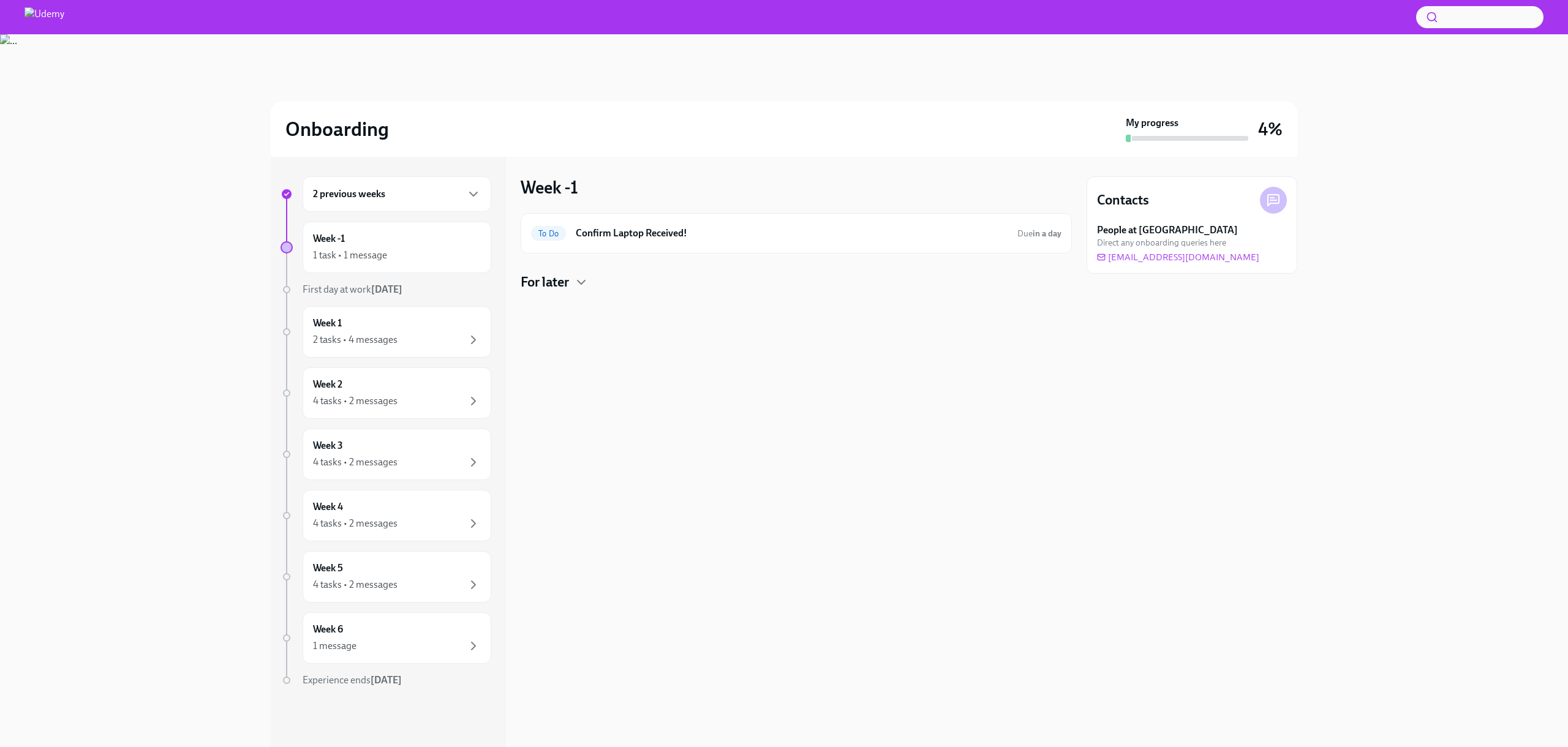
click at [383, 207] on div "2 previous weeks" at bounding box center [396, 194] width 189 height 36
click at [394, 249] on div "2 tasks • 1 message" at bounding box center [396, 255] width 168 height 15
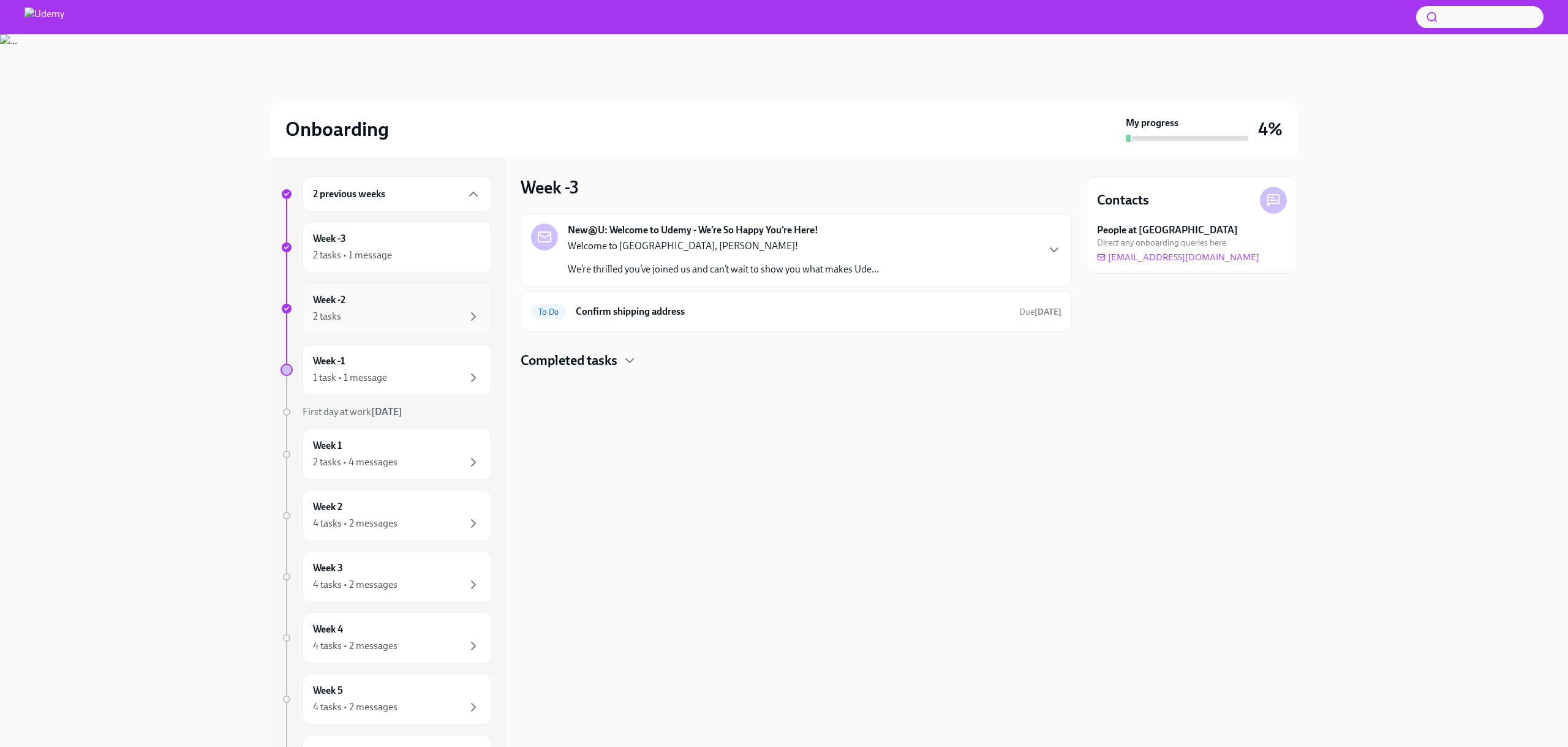
click at [385, 301] on div "Week -2 2 tasks" at bounding box center [396, 308] width 168 height 31
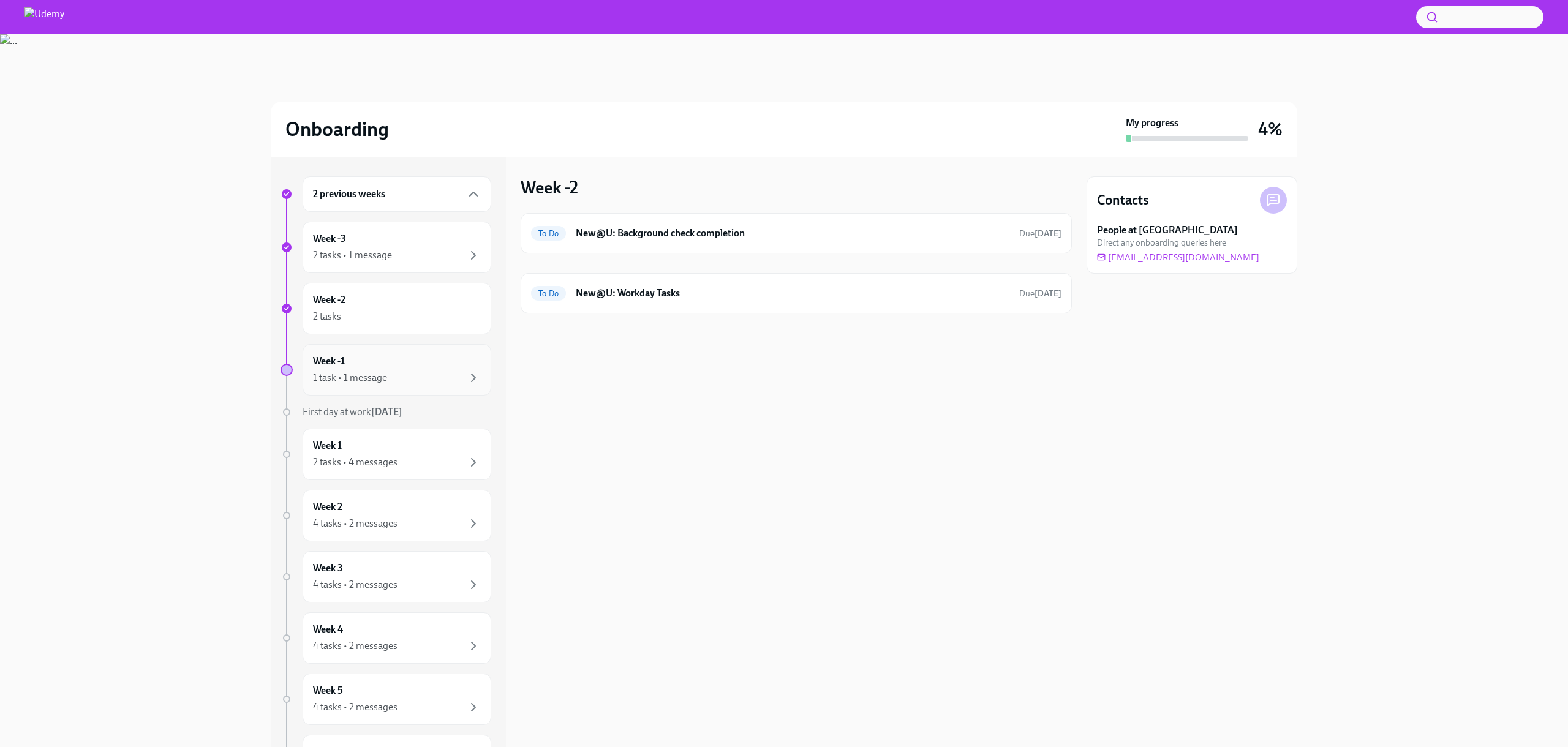
click at [371, 365] on div "Week -1 1 task • 1 message" at bounding box center [396, 369] width 168 height 31
click at [734, 264] on div "To Do Confirm Laptop Received! Due in a day For later" at bounding box center [796, 252] width 552 height 78
click at [764, 236] on h6 "Confirm Laptop Received!" at bounding box center [791, 234] width 432 height 13
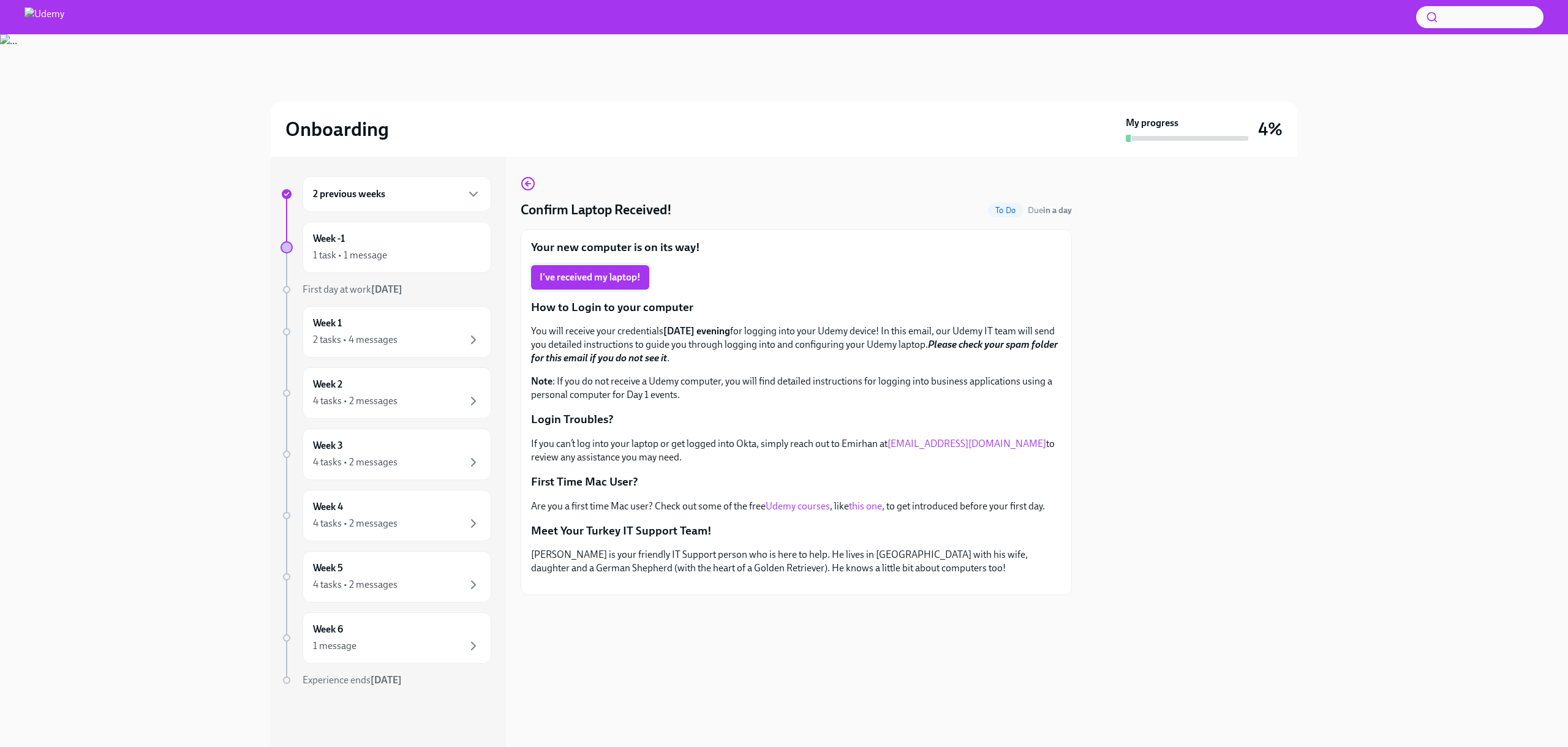
click at [572, 277] on span "I've received my laptop!" at bounding box center [590, 278] width 101 height 12
click at [431, 257] on span "Complete" at bounding box center [437, 255] width 49 height 9
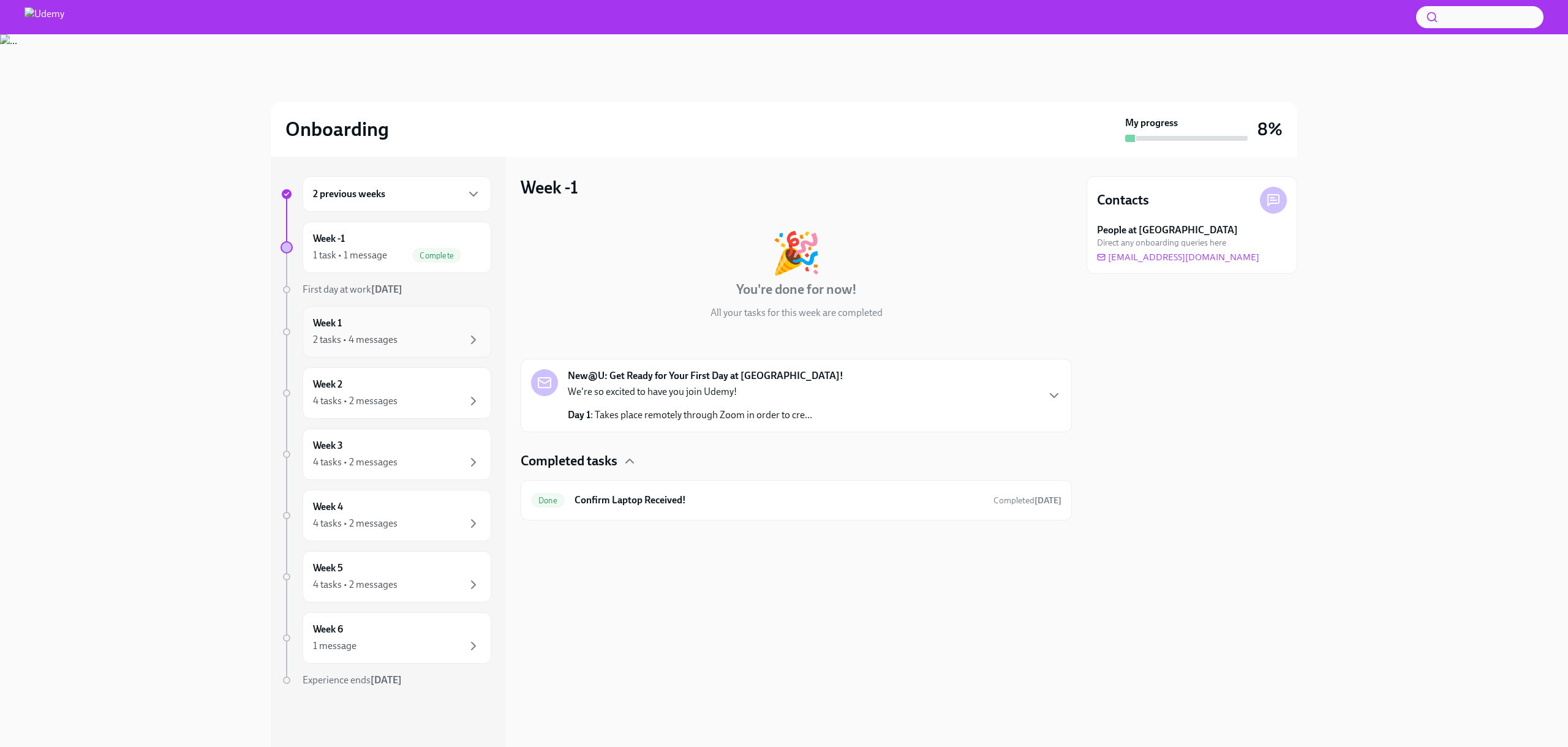
click at [387, 337] on div "2 tasks • 4 messages" at bounding box center [354, 340] width 84 height 13
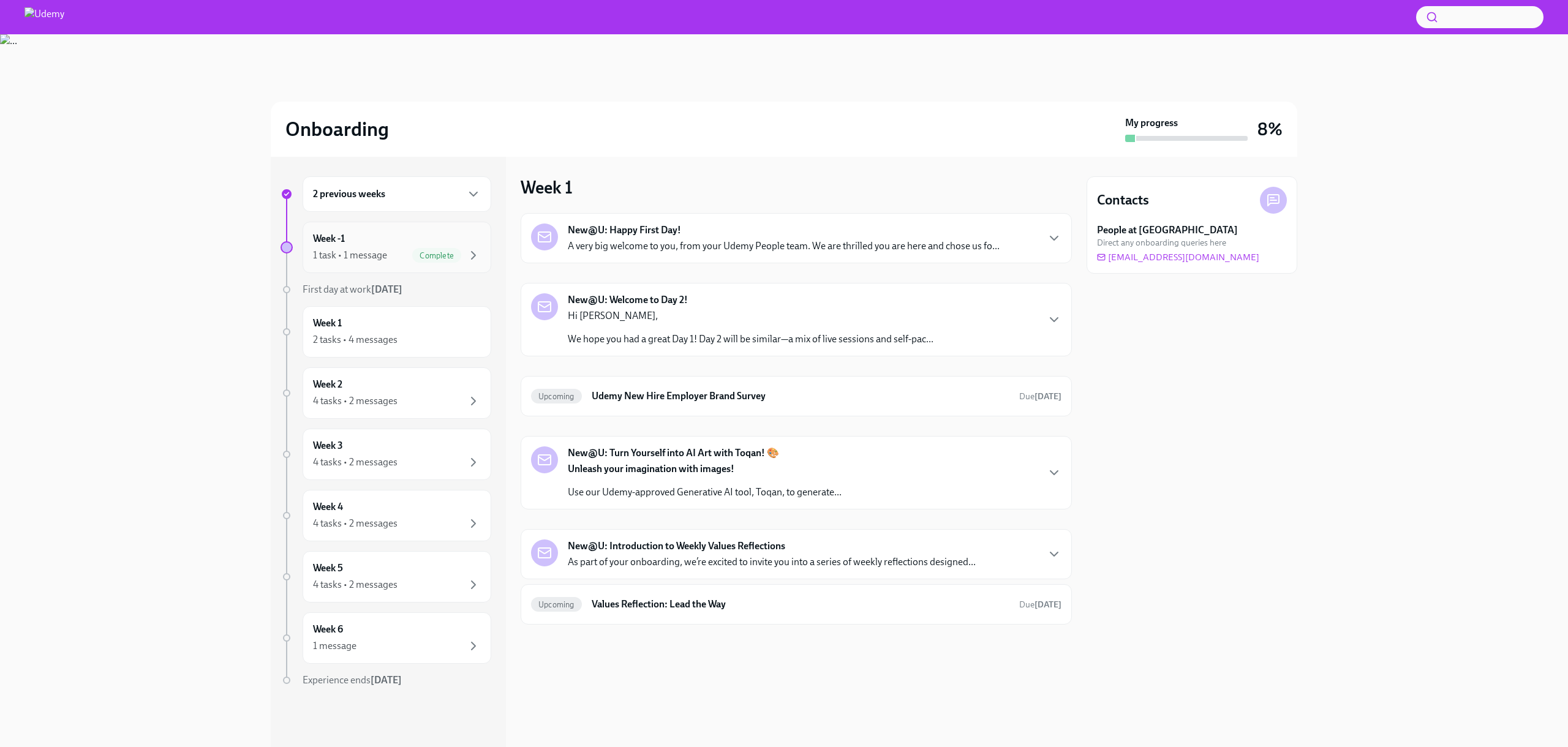
click at [386, 257] on div "1 task • 1 message" at bounding box center [349, 255] width 74 height 13
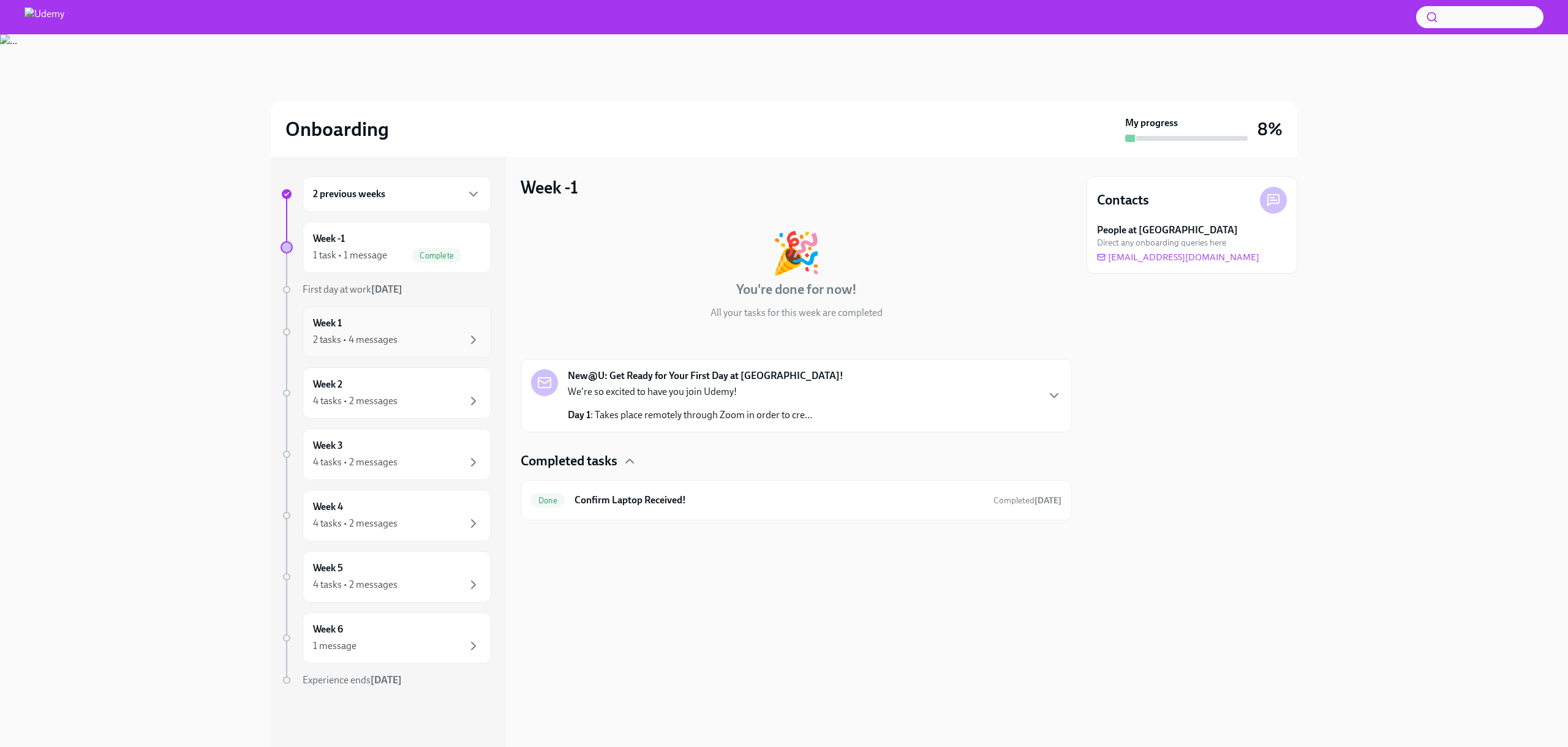
click at [452, 335] on div "2 tasks • 4 messages" at bounding box center [396, 340] width 168 height 15
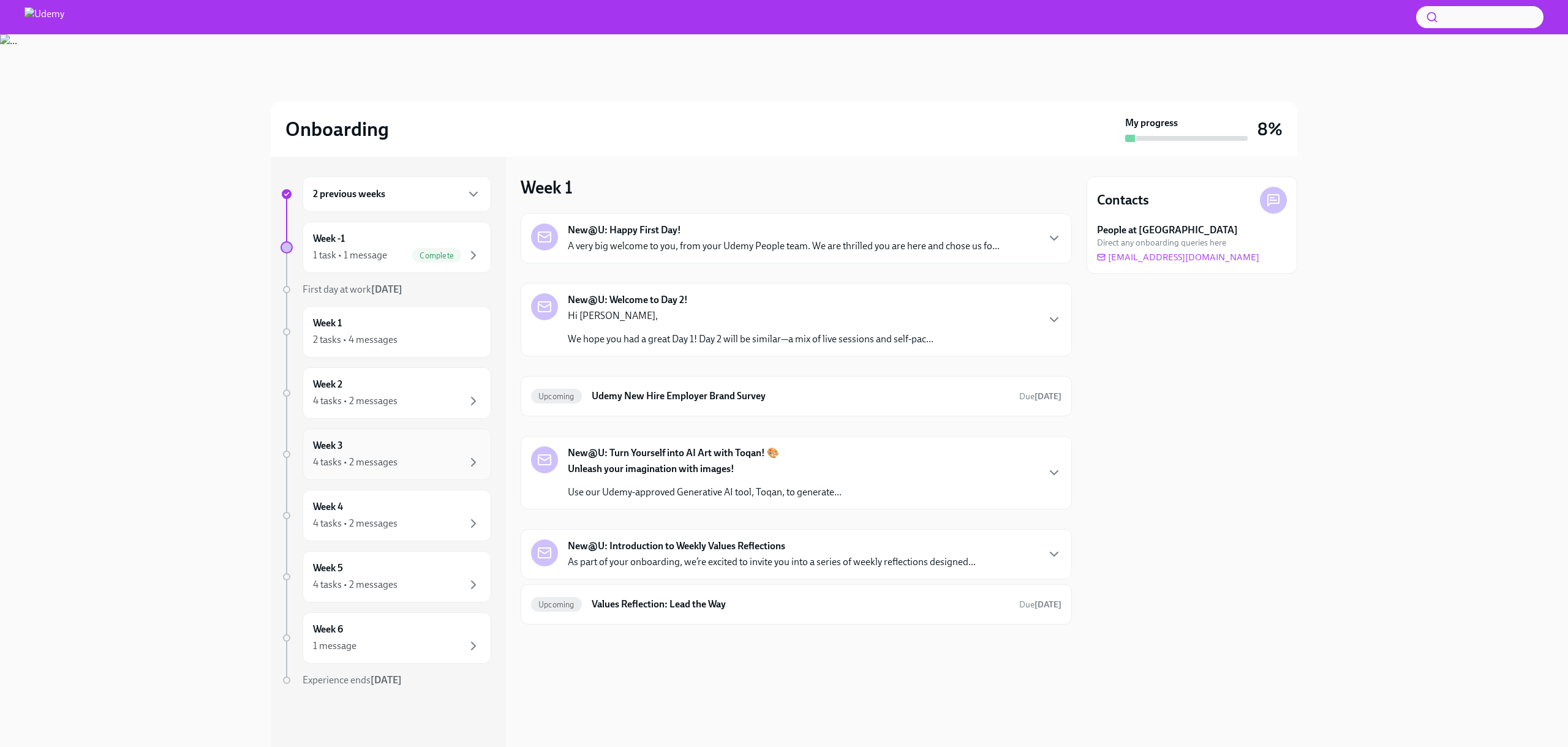
click at [420, 430] on div "Week 3 4 tasks • 2 messages" at bounding box center [396, 454] width 189 height 51
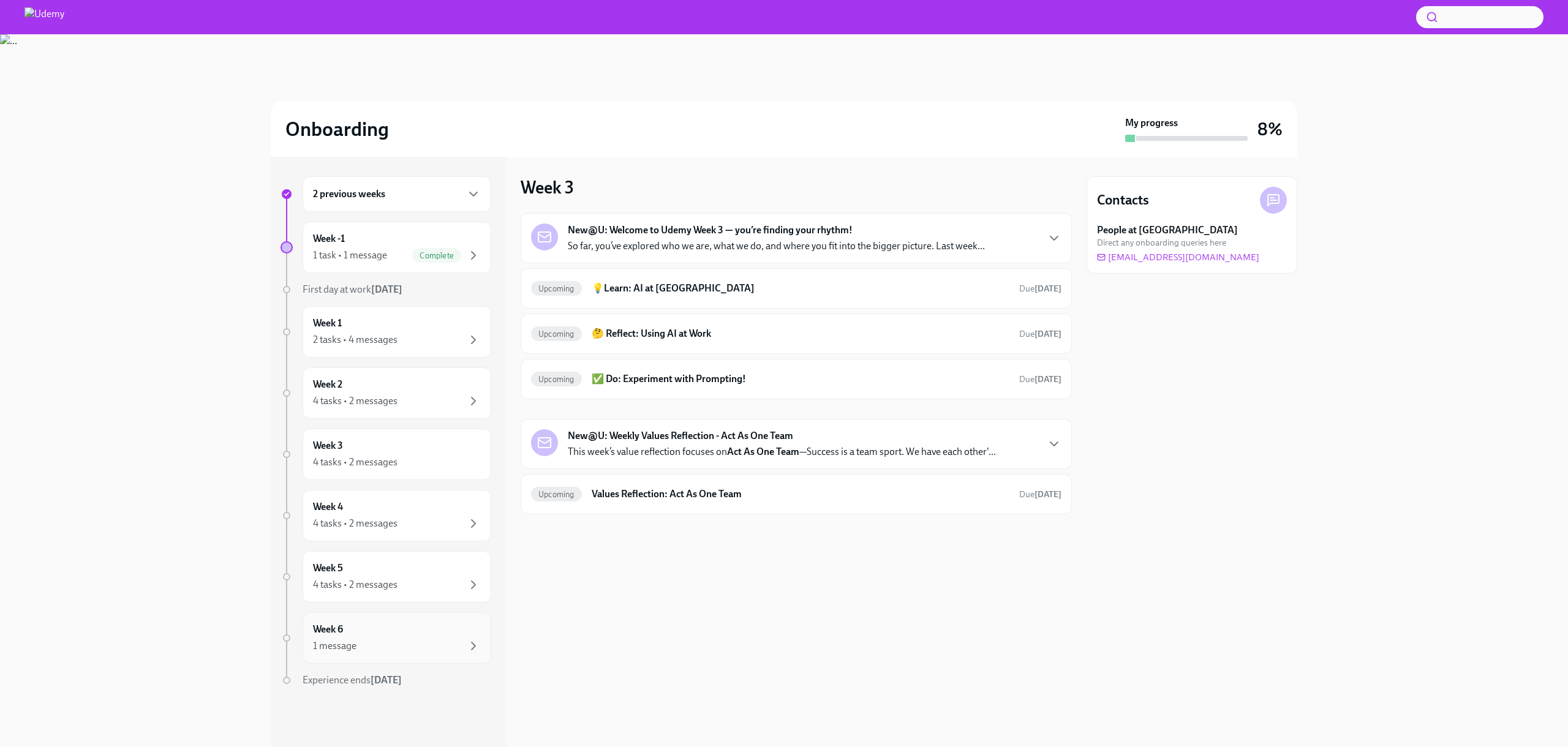
click at [366, 651] on div "1 message" at bounding box center [396, 646] width 168 height 15
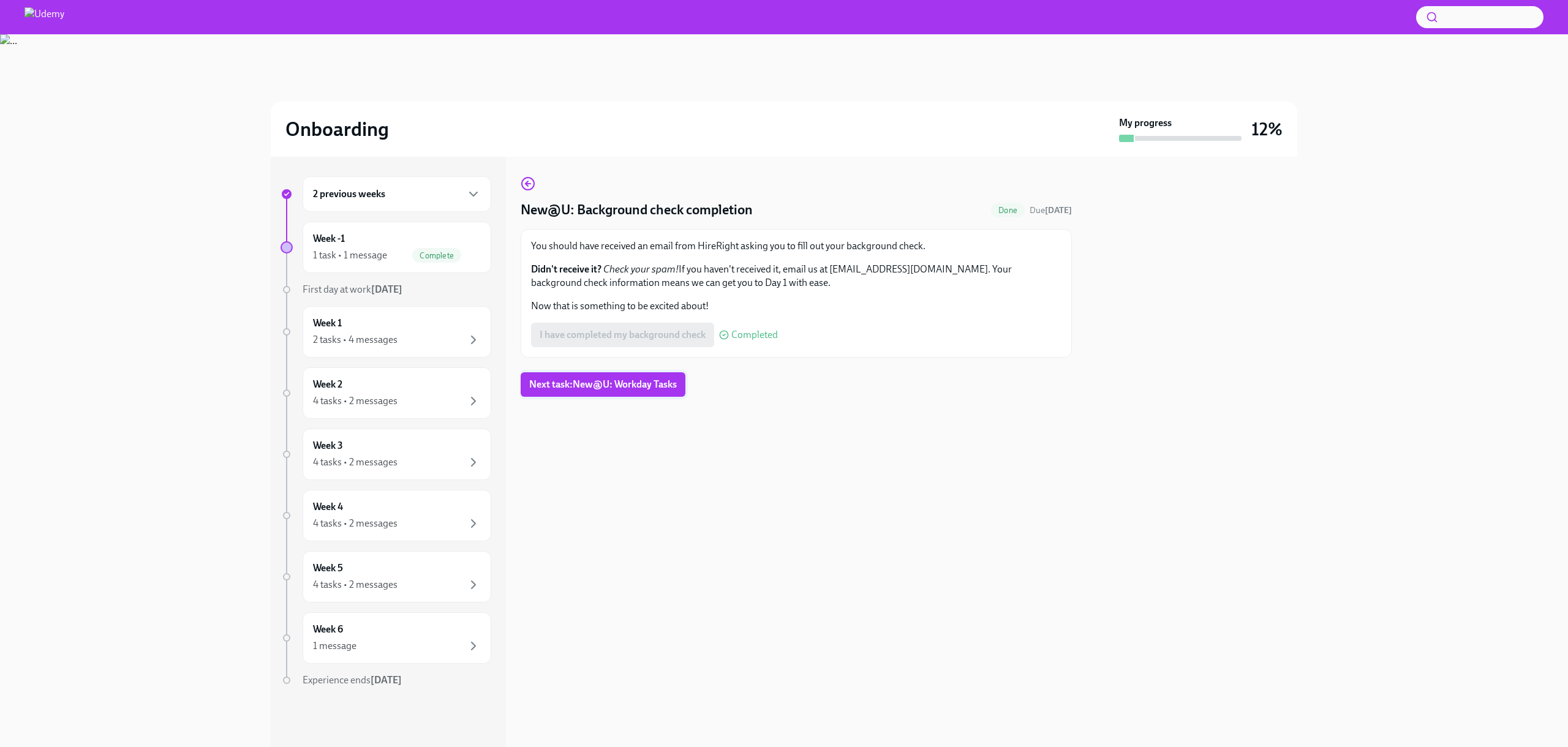
click at [637, 388] on span "Next task : New@U: Workday Tasks" at bounding box center [603, 384] width 148 height 12
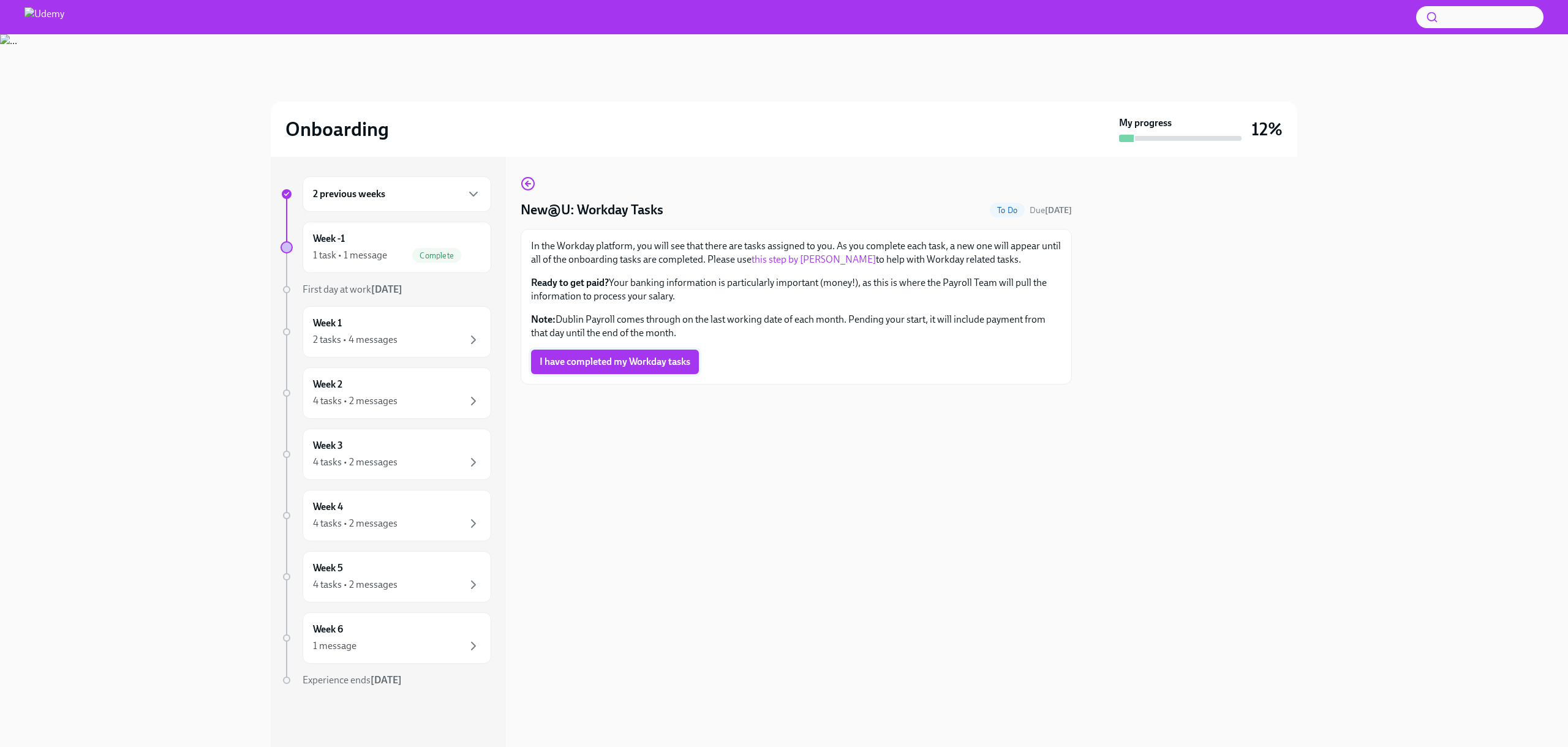
click at [601, 362] on span "I have completed my Workday tasks" at bounding box center [615, 362] width 151 height 12
click at [615, 367] on div "I have completed my Workday tasks Completed" at bounding box center [646, 362] width 231 height 25
click at [429, 254] on span "Complete" at bounding box center [437, 255] width 49 height 9
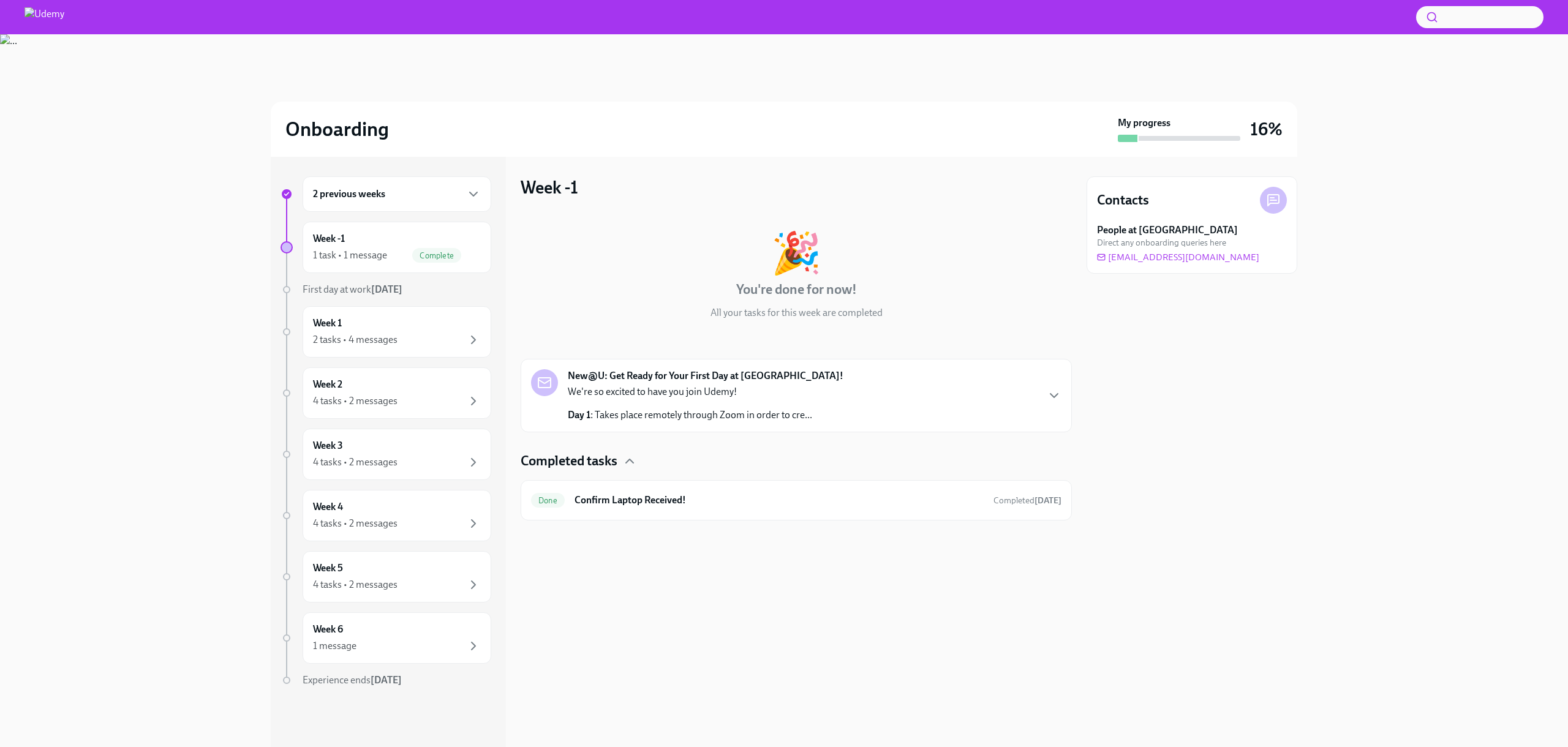
click at [633, 419] on p "Day 1 : Takes place remotely through Zoom in order to cre..." at bounding box center [690, 415] width 244 height 13
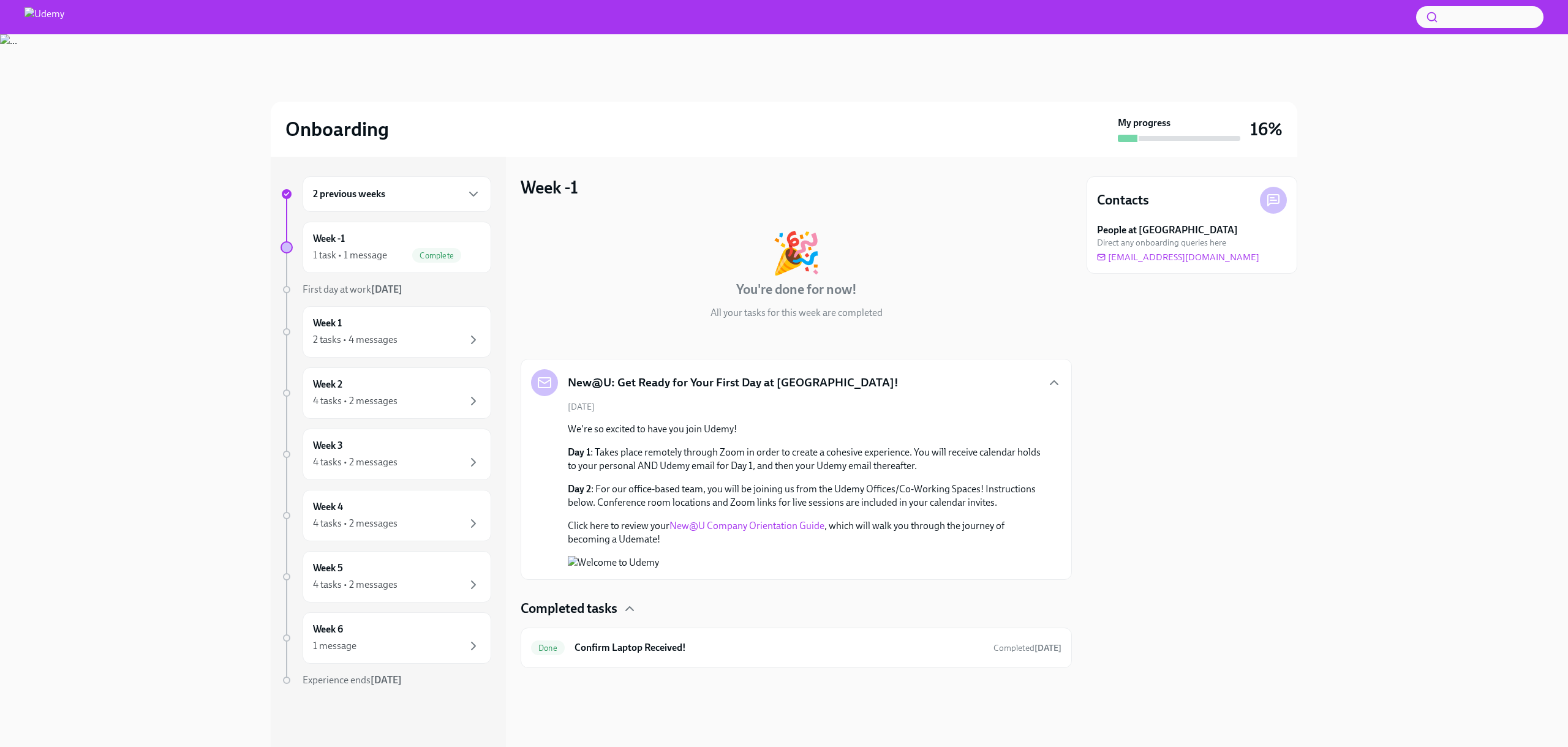
click at [443, 203] on div "2 previous weeks" at bounding box center [396, 194] width 189 height 36
click at [425, 238] on div "Week -3 2 tasks • 1 message" at bounding box center [396, 247] width 168 height 31
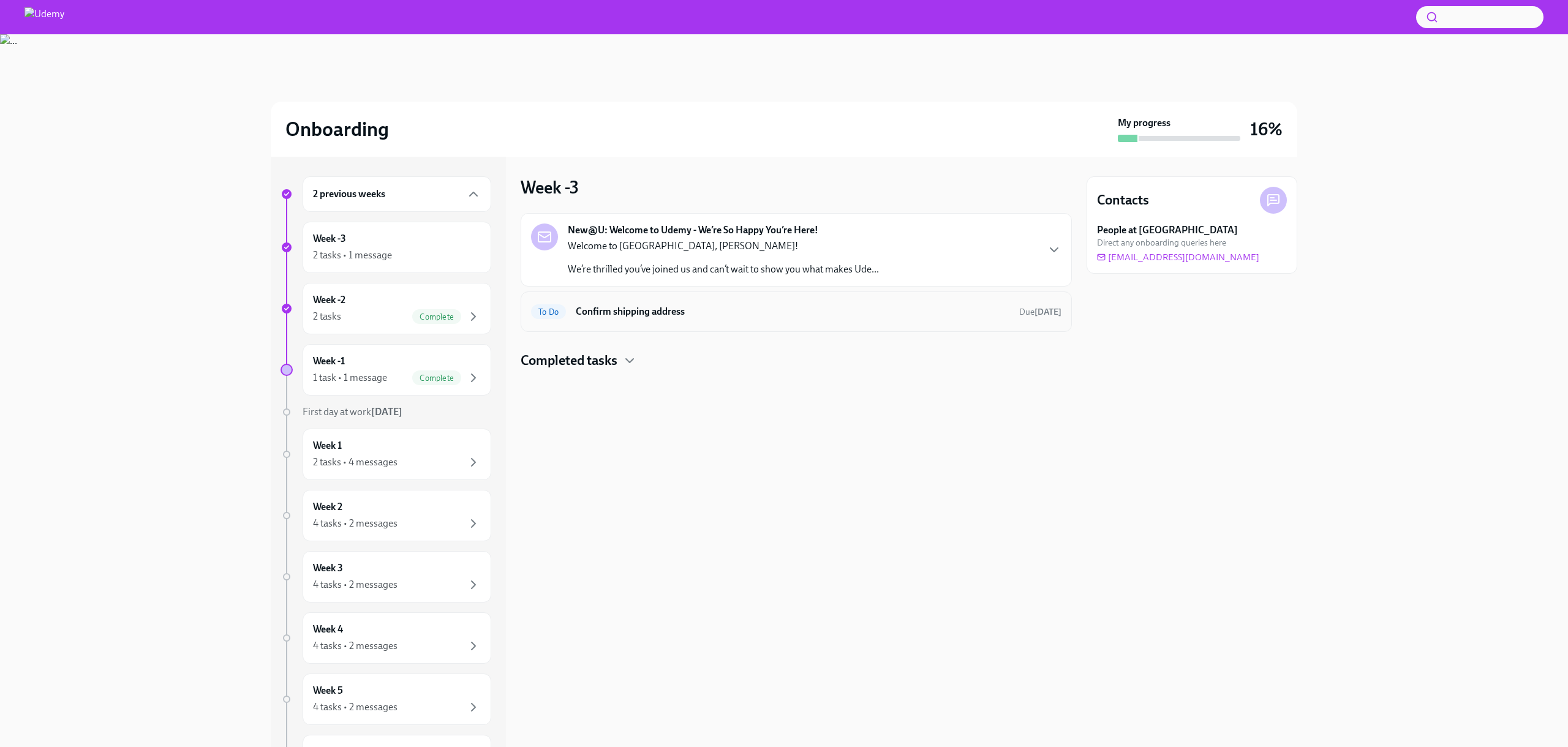
click at [551, 316] on span "To Do" at bounding box center [548, 312] width 35 height 9
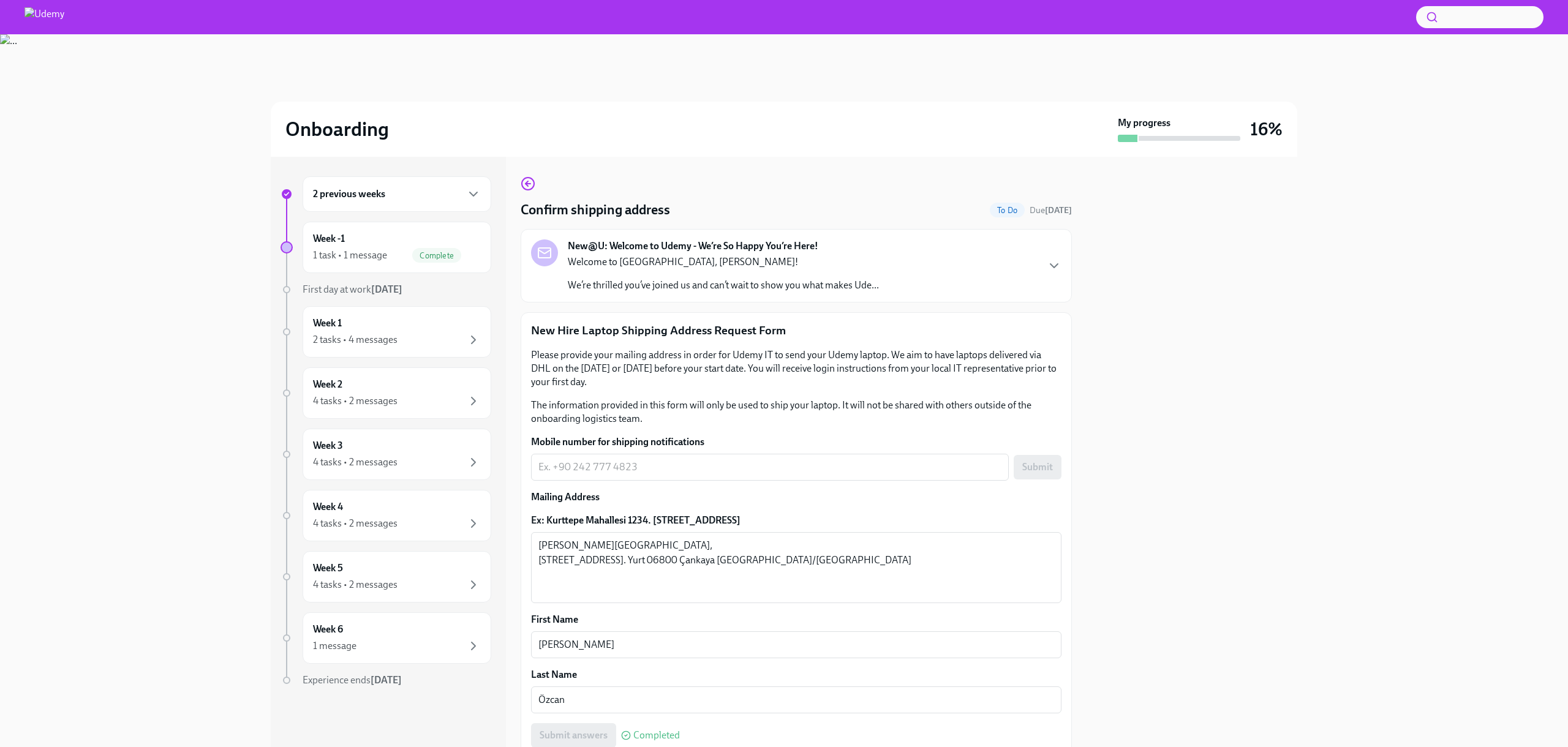
click at [422, 193] on div "2 previous weeks" at bounding box center [396, 194] width 168 height 15
click at [466, 257] on icon "button" at bounding box center [473, 255] width 15 height 15
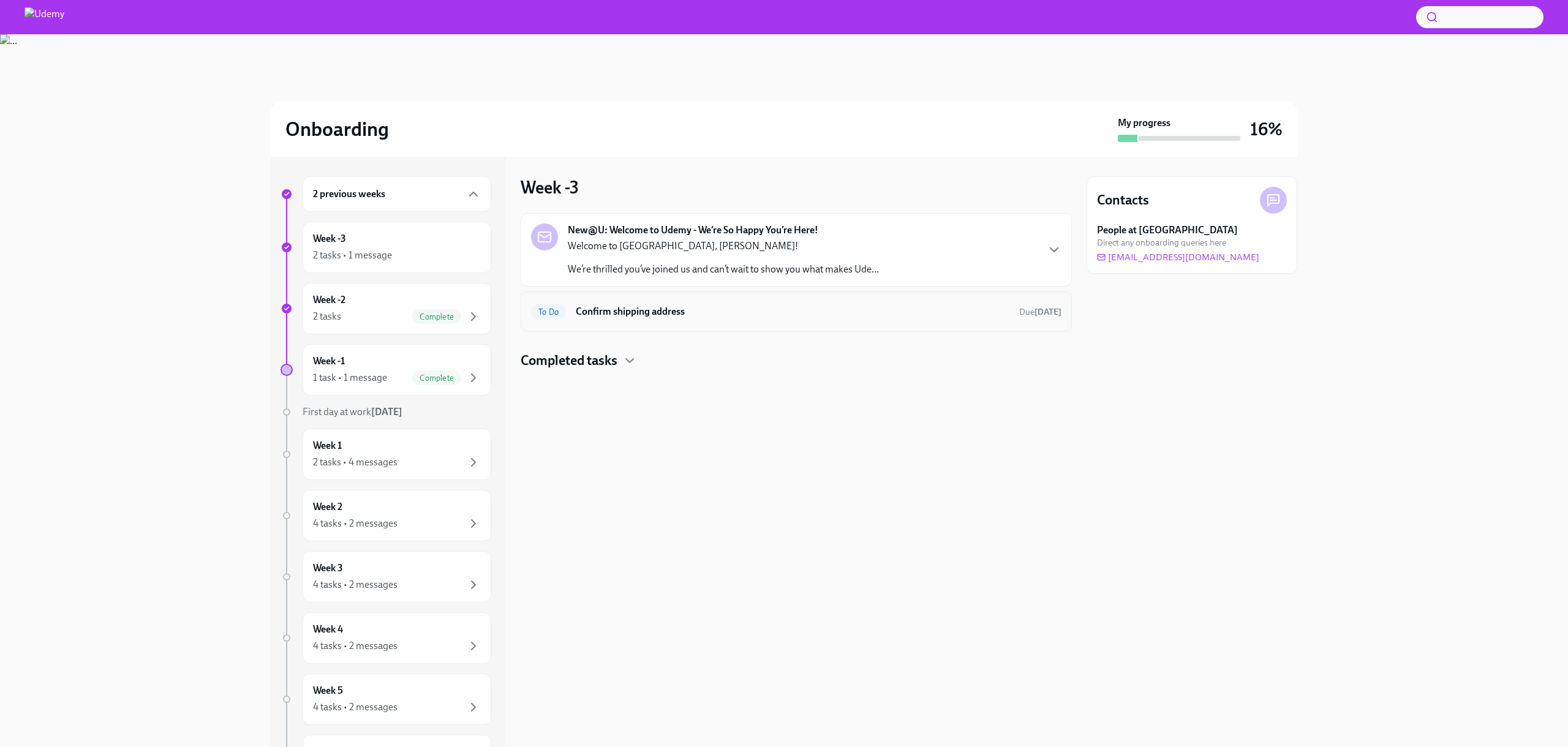
click at [572, 306] on div "To Do Confirm shipping address Due 14 days ago" at bounding box center [796, 312] width 531 height 19
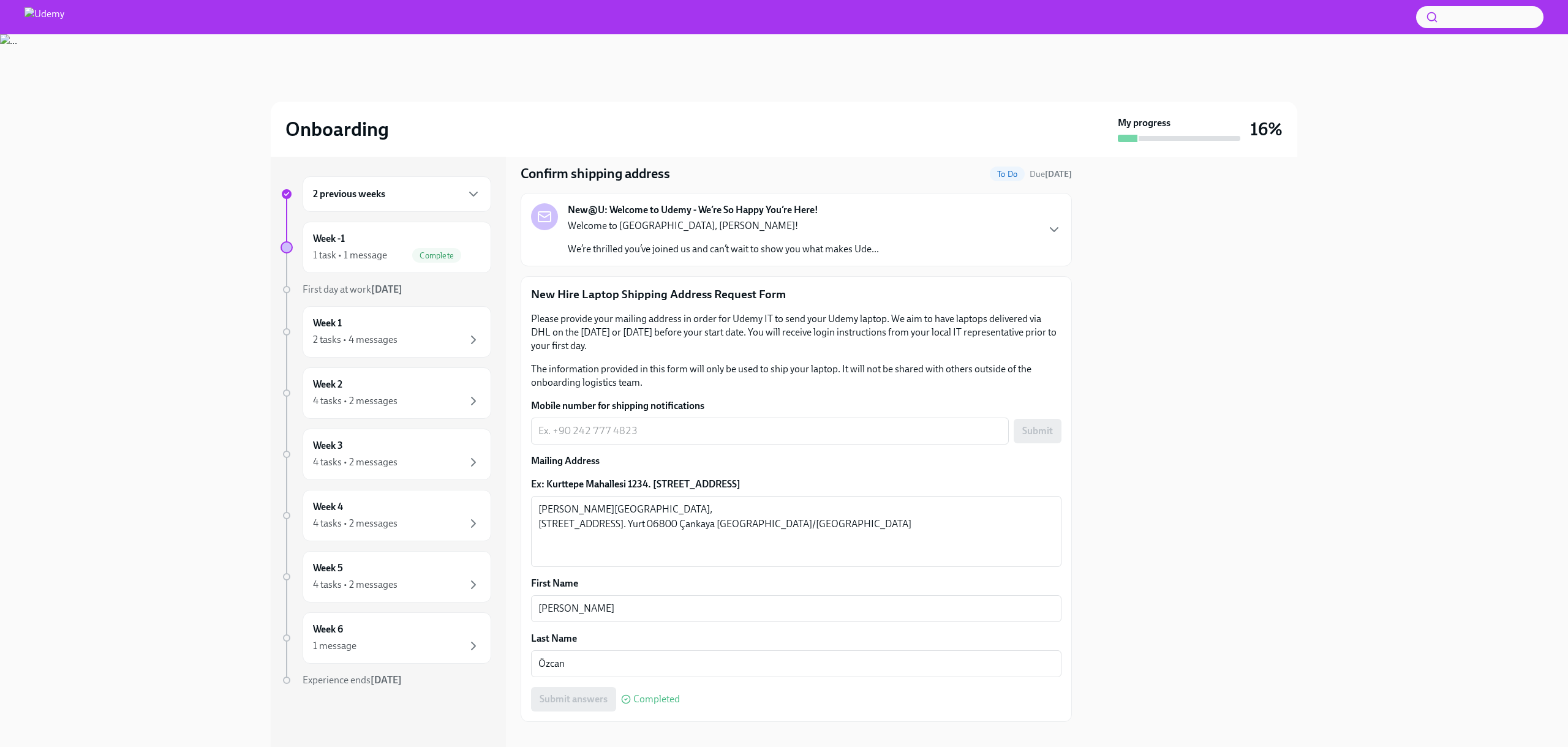
scroll to position [50, 0]
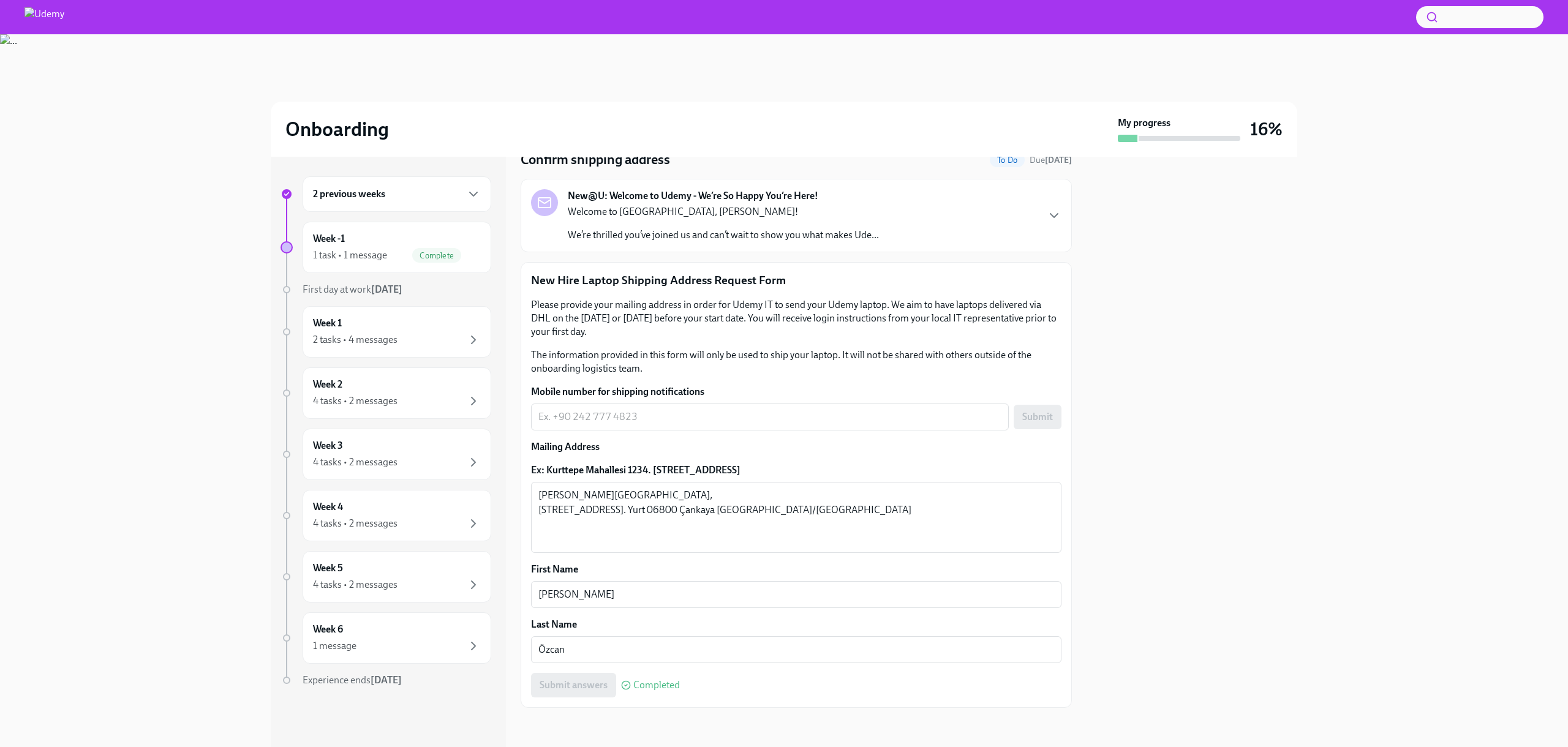
click at [615, 432] on div "New Hire Laptop Shipping Address Request Form Please provide your mailing addre…" at bounding box center [796, 484] width 531 height 425
click at [622, 418] on textarea "Mobile number for shipping notifications" at bounding box center [769, 417] width 463 height 15
type textarea "_"
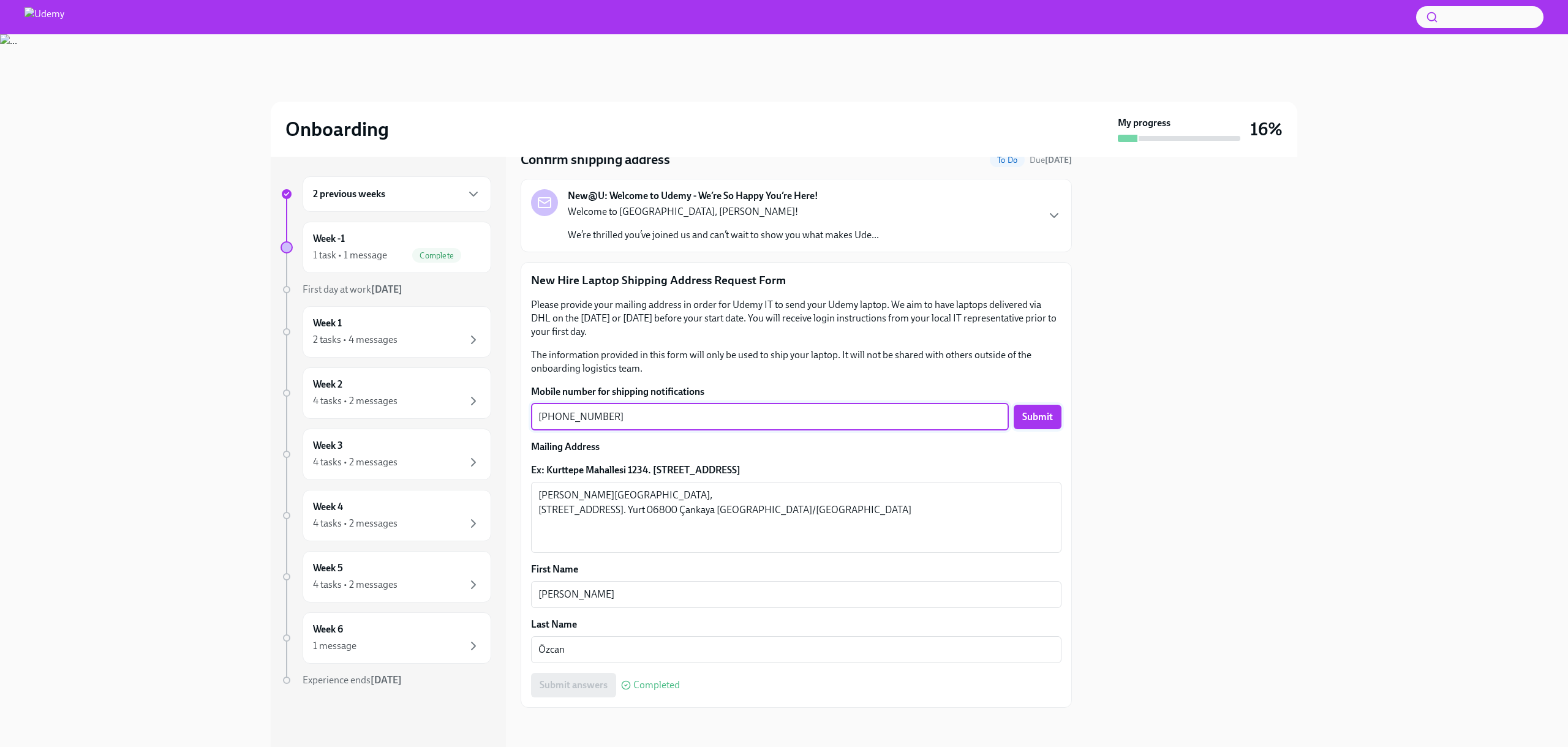
type textarea "[PHONE_NUMBER]"
click at [1043, 411] on button "Submit" at bounding box center [1037, 416] width 48 height 25
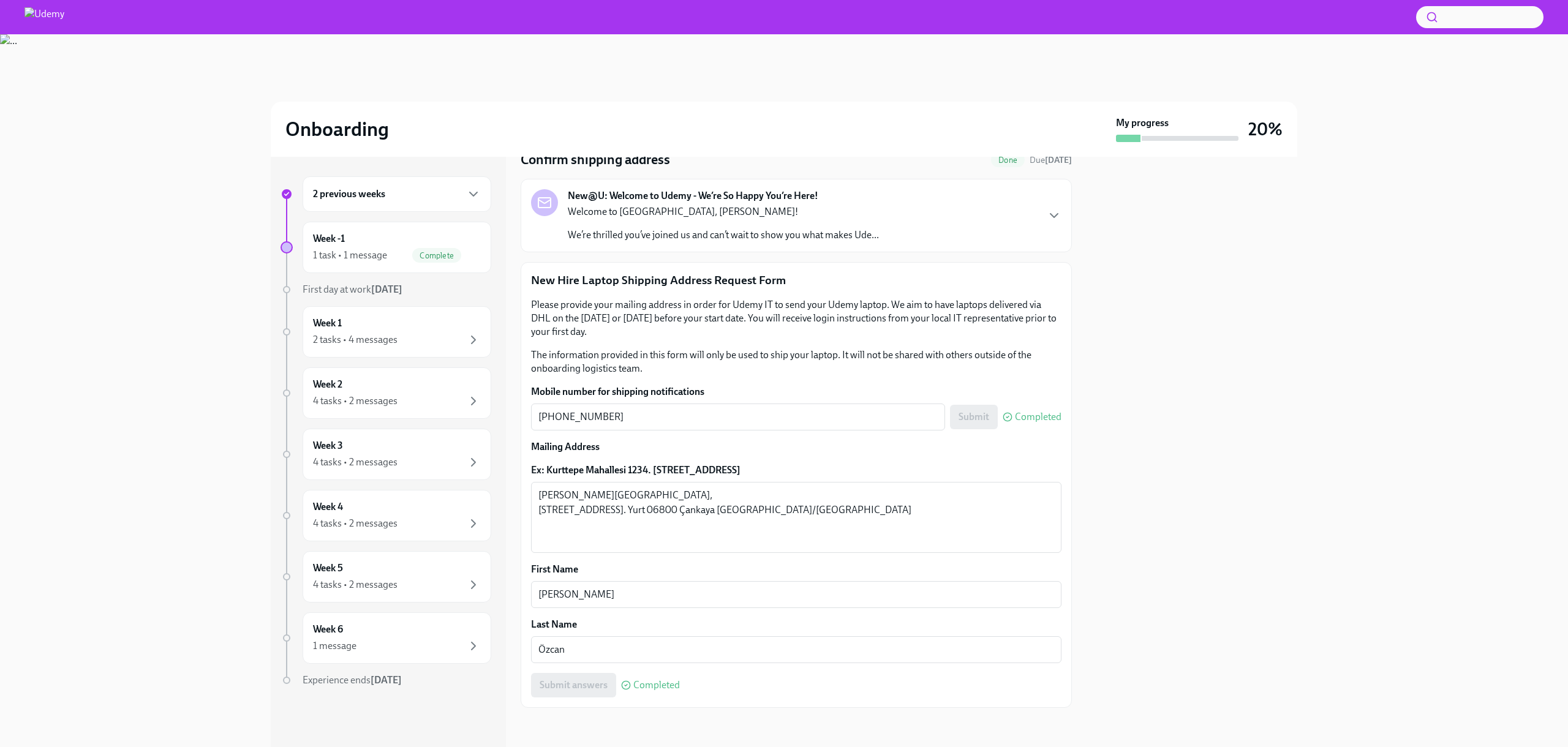
click at [440, 187] on div "2 previous weeks" at bounding box center [396, 194] width 168 height 15
click at [441, 203] on div "2 previous weeks" at bounding box center [396, 194] width 189 height 36
click at [432, 337] on div "2 tasks • 4 messages" at bounding box center [396, 340] width 168 height 15
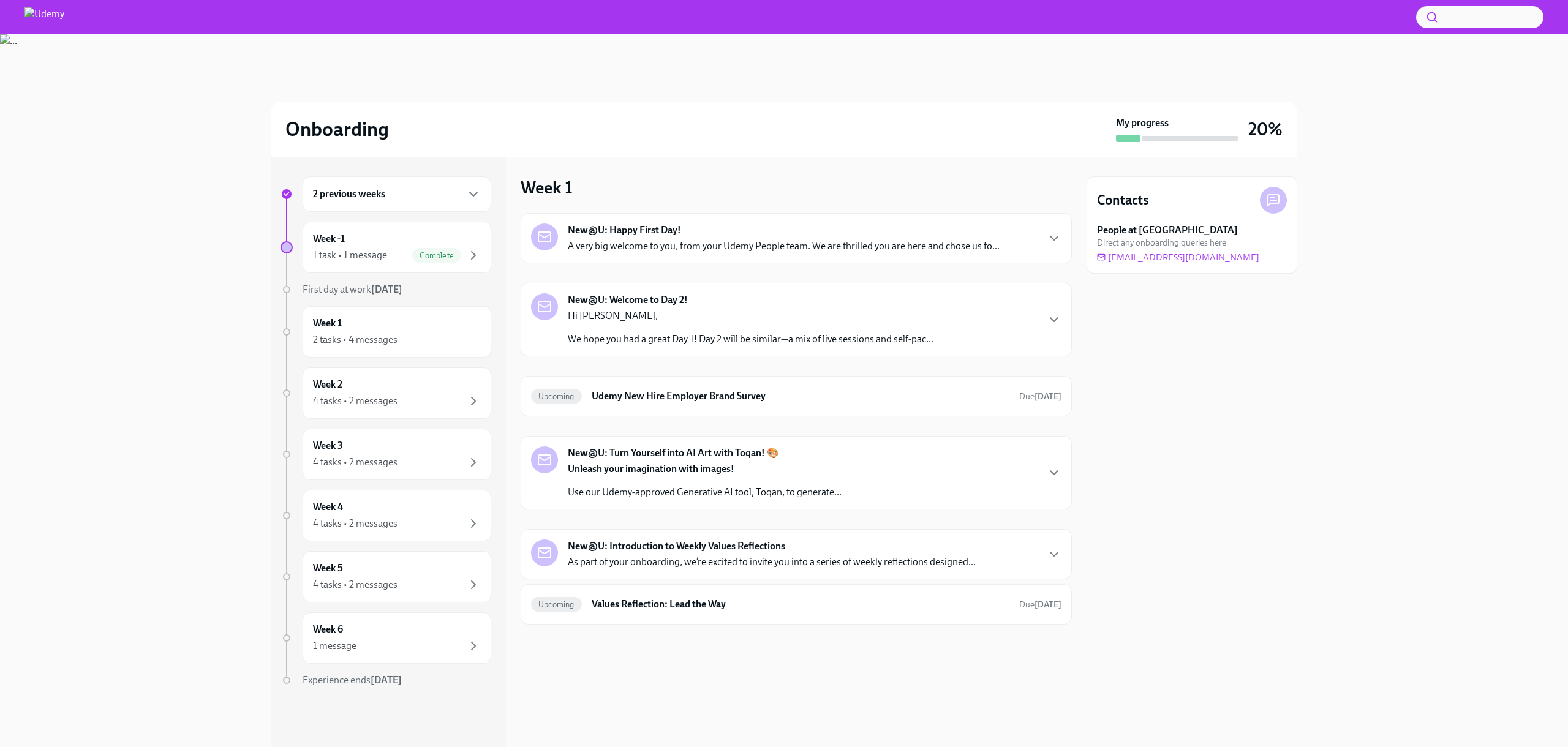
drag, startPoint x: 1175, startPoint y: 135, endPoint x: 1116, endPoint y: 138, distance: 59.1
click at [1116, 138] on div at bounding box center [1177, 139] width 122 height 7
drag, startPoint x: 1117, startPoint y: 125, endPoint x: 1201, endPoint y: 125, distance: 84.0
click at [1201, 125] on div "My progress" at bounding box center [1177, 129] width 122 height 25
